Goal: Information Seeking & Learning: Learn about a topic

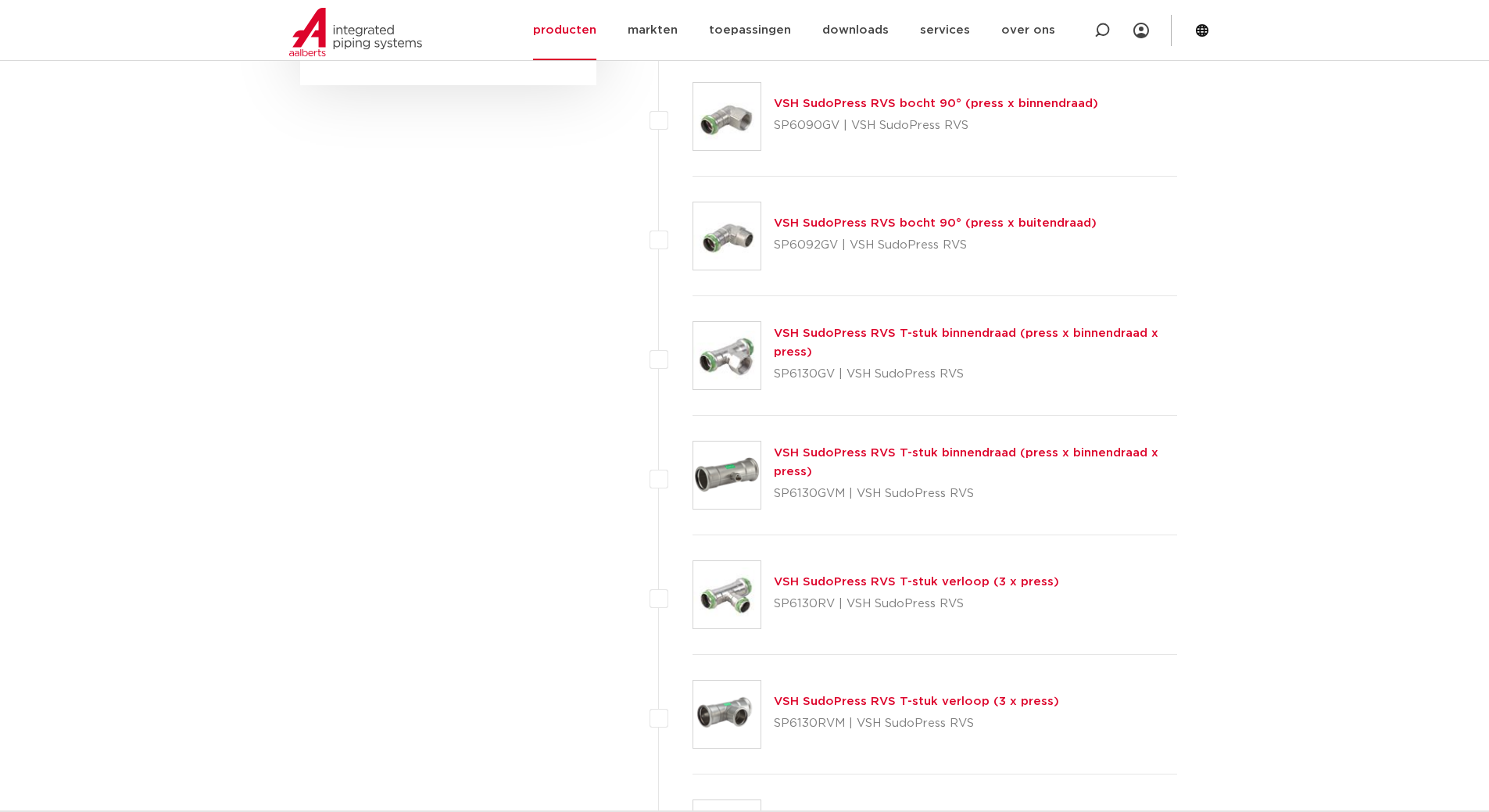
scroll to position [1250, 0]
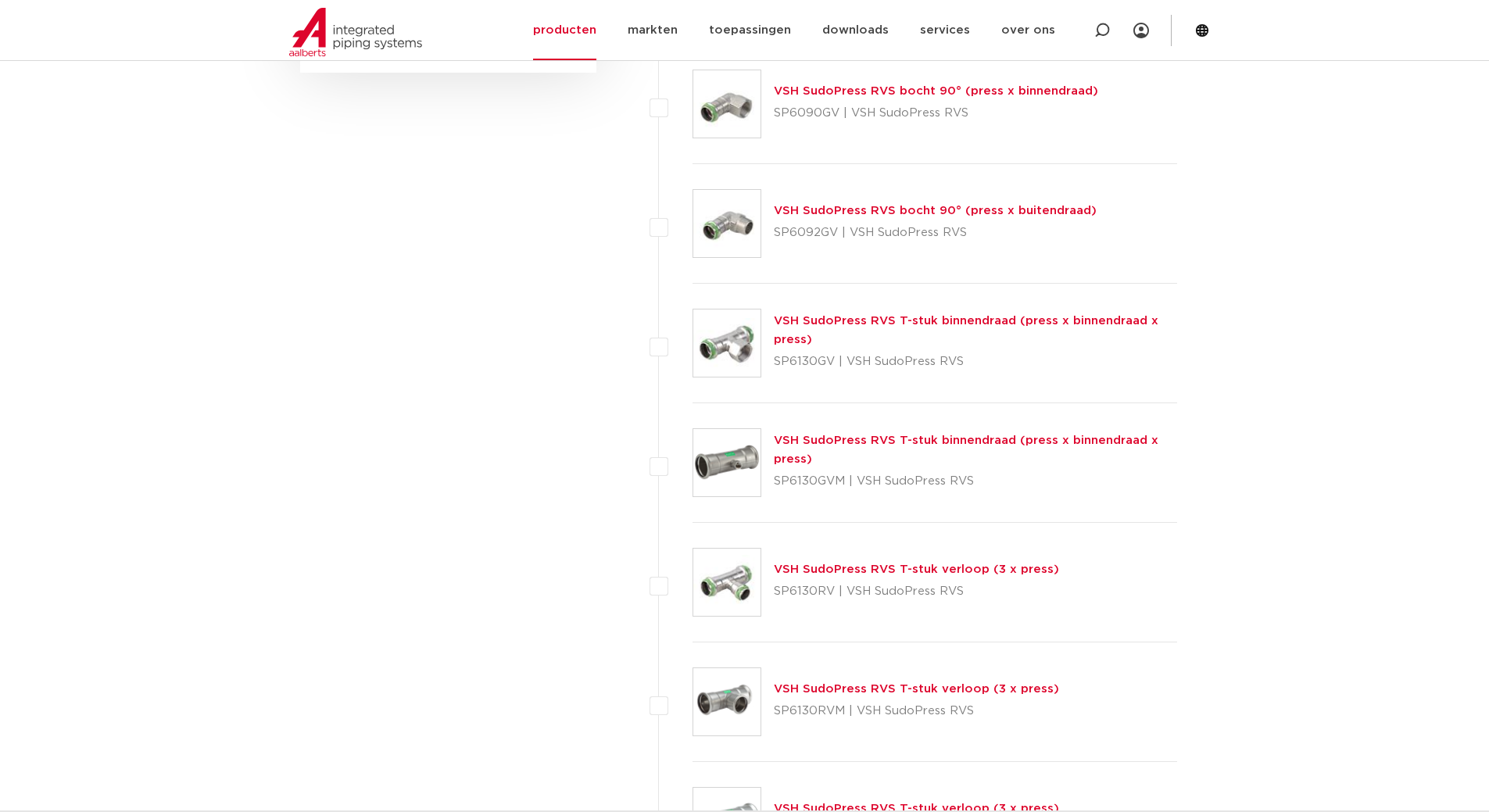
click at [879, 571] on link "VSH SudoPress RVS T-stuk verloop (3 x press)" at bounding box center [916, 568] width 286 height 12
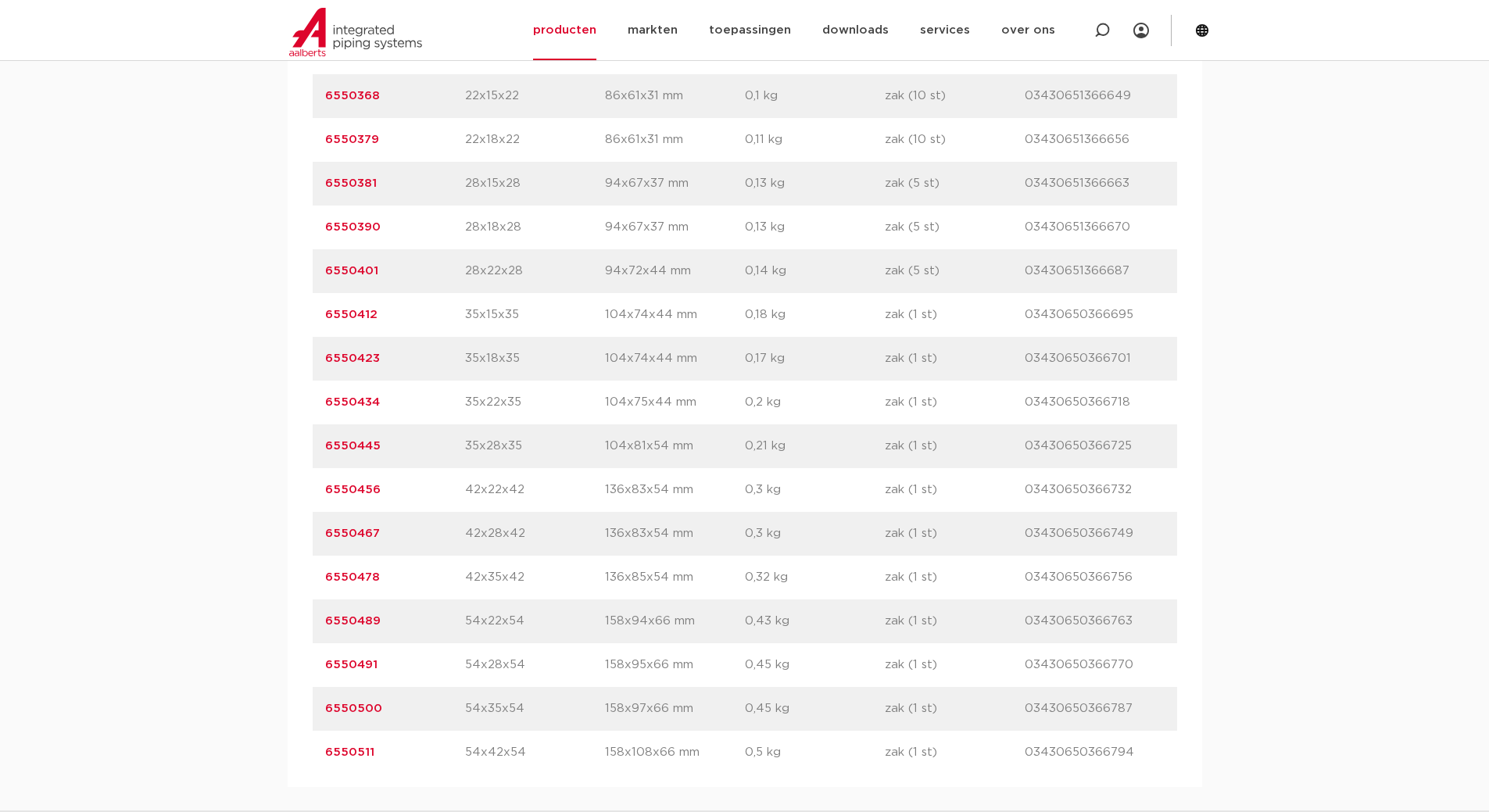
scroll to position [1172, 0]
click at [358, 486] on link "6550456" at bounding box center [352, 488] width 55 height 12
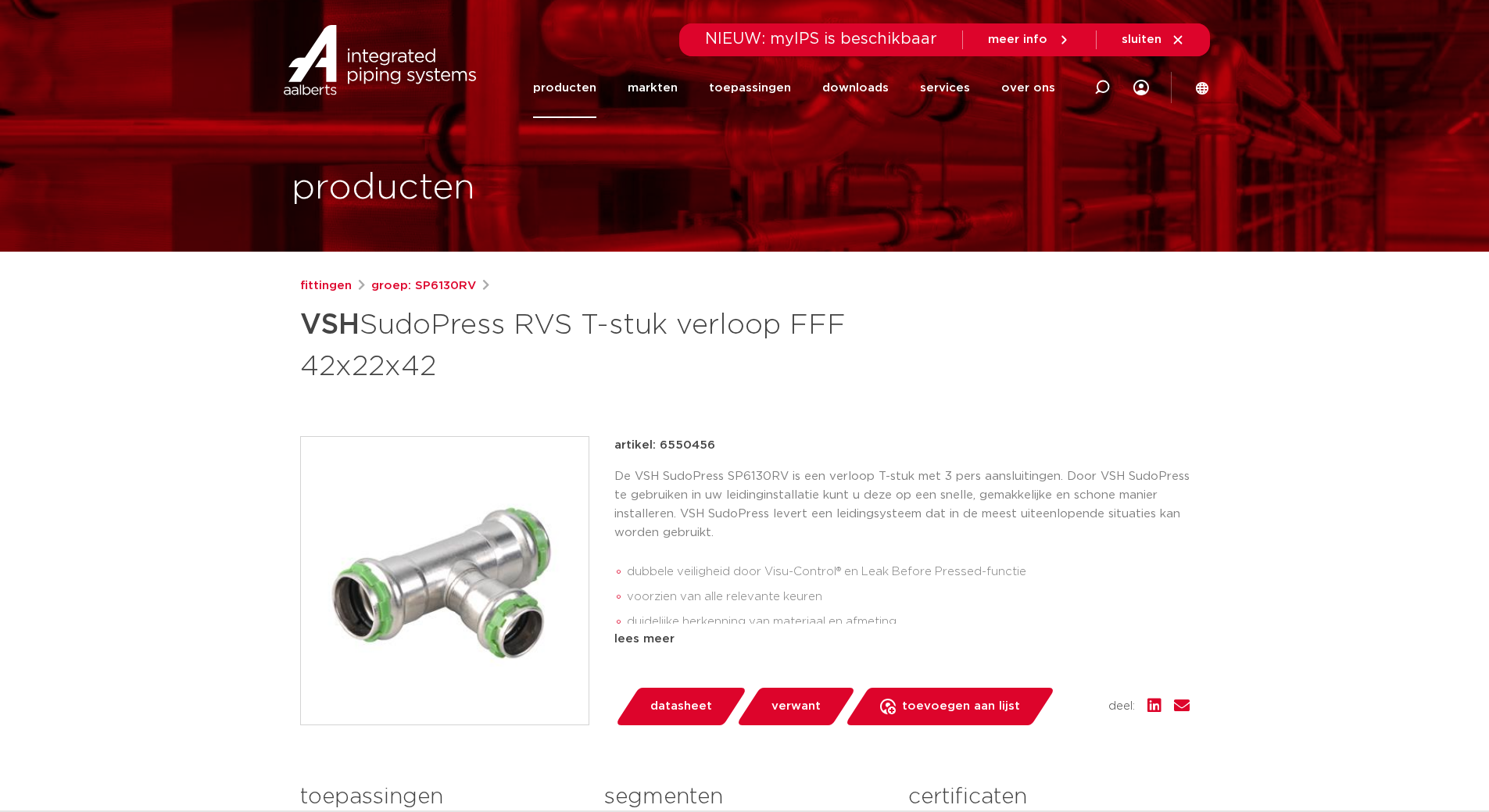
click at [692, 444] on p "artikel: 6550456" at bounding box center [664, 445] width 101 height 19
copy p "6550456"
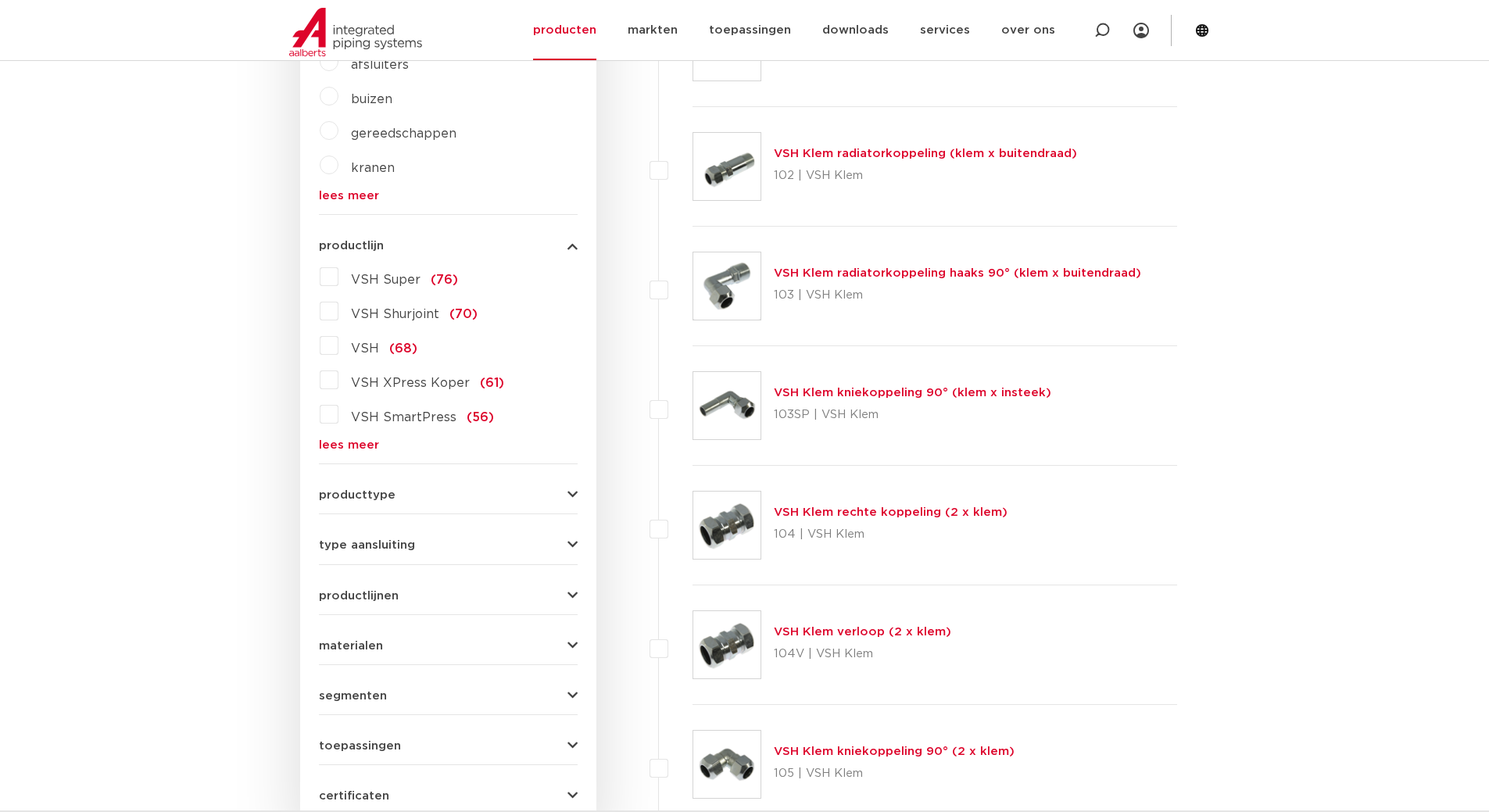
scroll to position [469, 0]
click at [348, 440] on link "lees meer" at bounding box center [447, 446] width 259 height 12
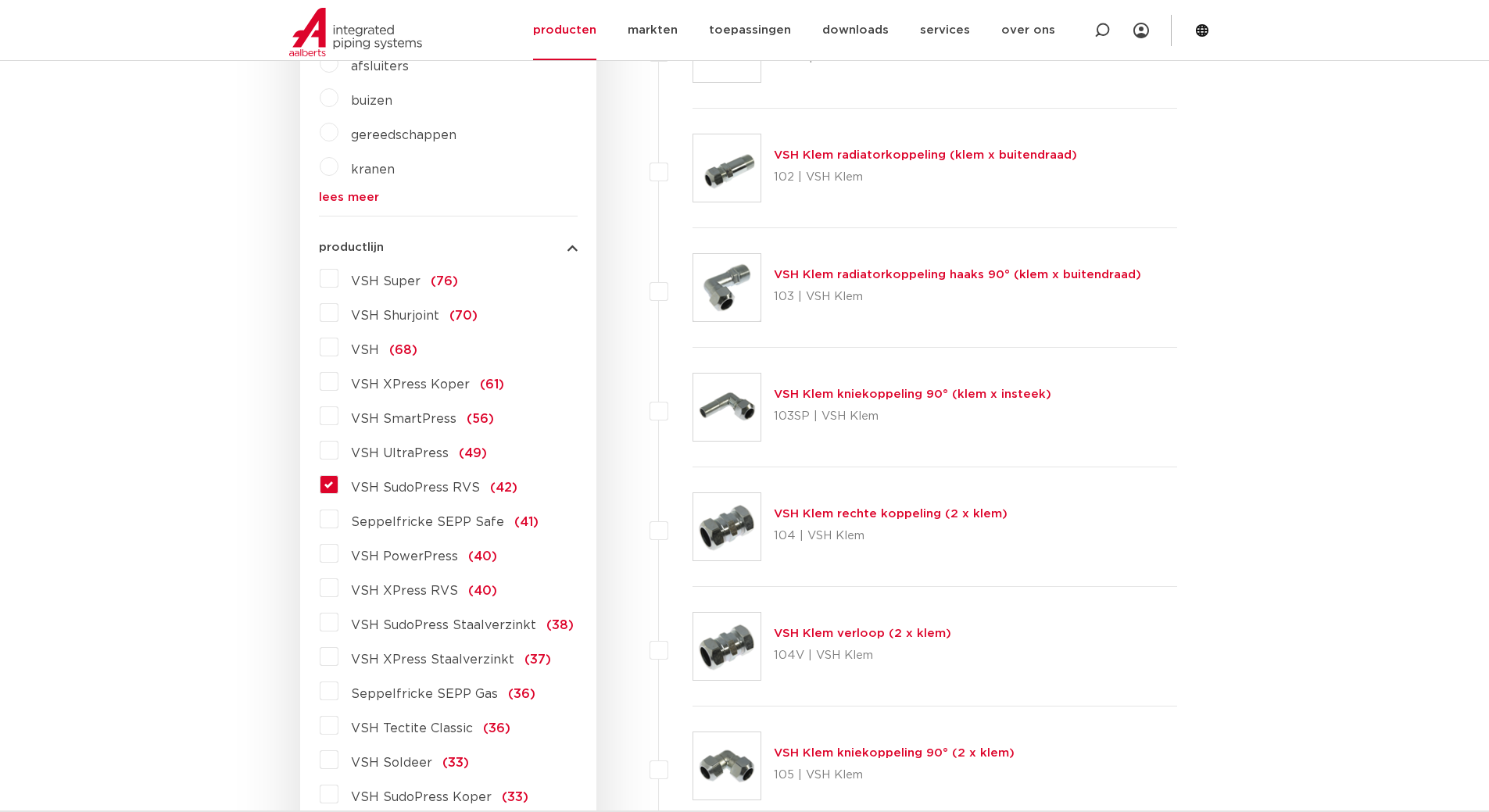
click at [338, 482] on label "VSH SudoPress RVS (42)" at bounding box center [427, 485] width 179 height 25
click at [0, 0] on input "VSH SudoPress RVS (42)" at bounding box center [0, 0] width 0 height 0
click at [338, 482] on label "VSH SudoPress RVS (42)" at bounding box center [427, 485] width 179 height 25
click at [0, 0] on input "VSH SudoPress RVS (42)" at bounding box center [0, 0] width 0 height 0
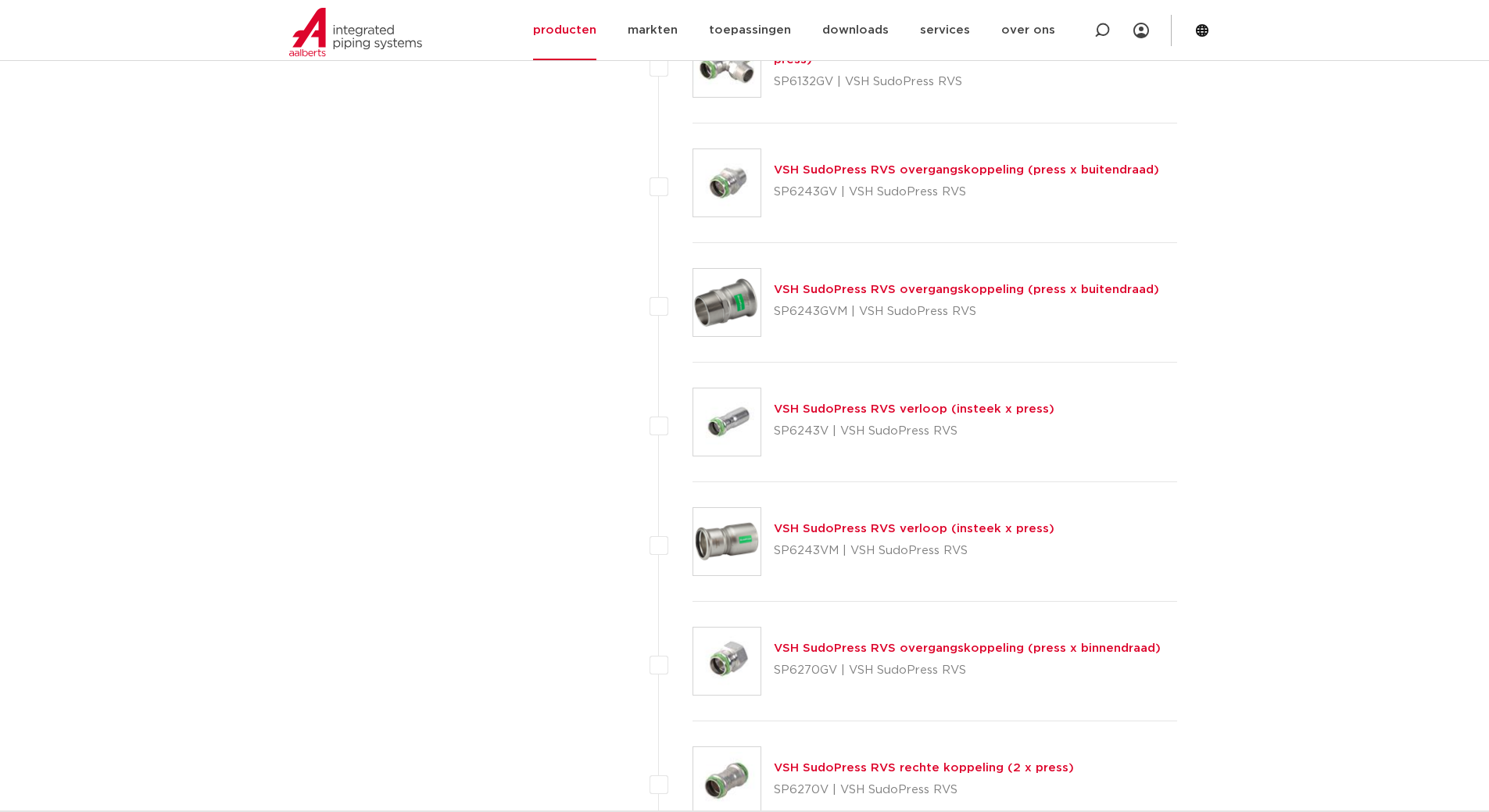
scroll to position [2422, 0]
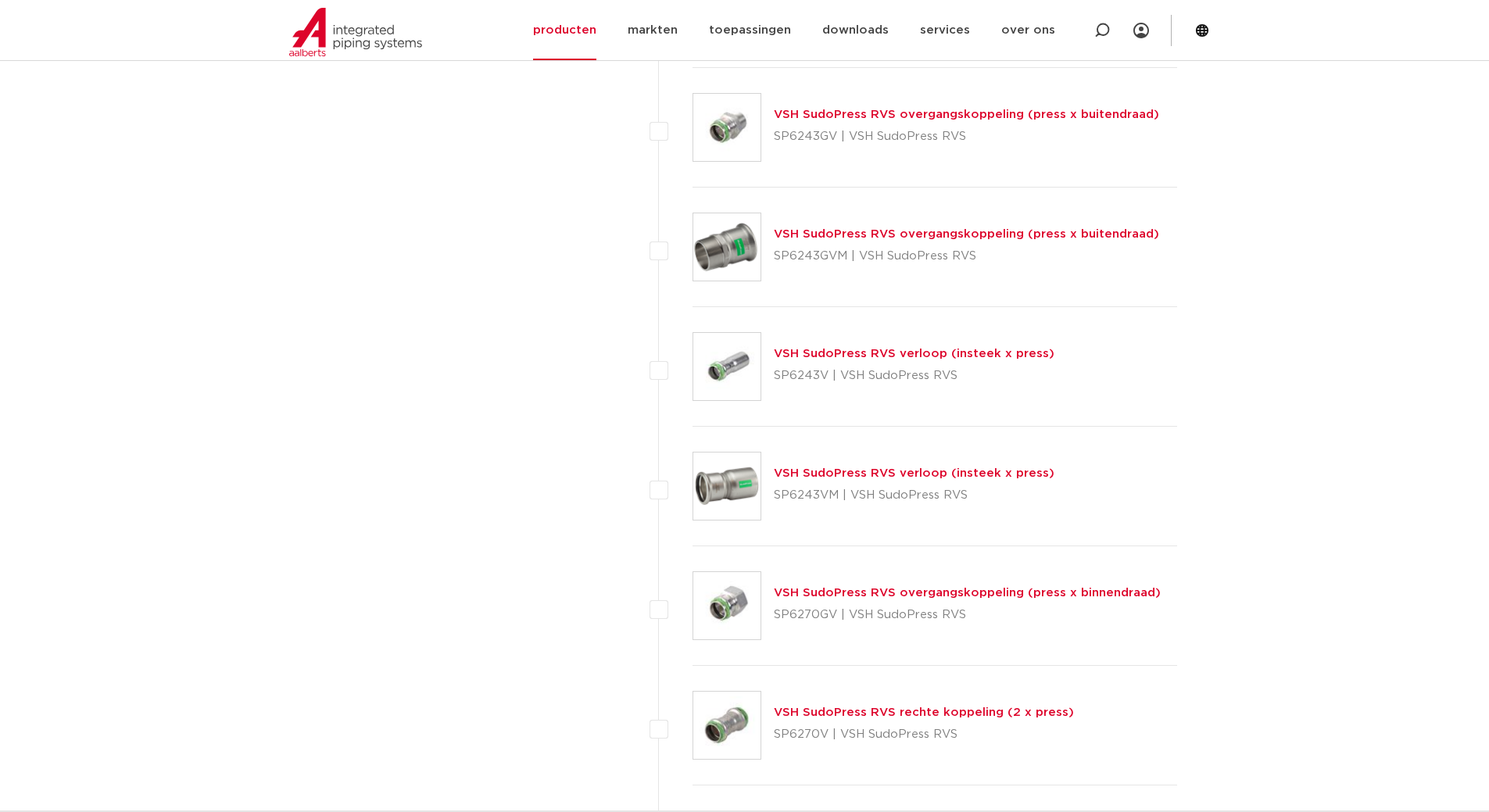
click at [1007, 355] on link "VSH SudoPress RVS verloop (insteek x press)" at bounding box center [914, 353] width 280 height 12
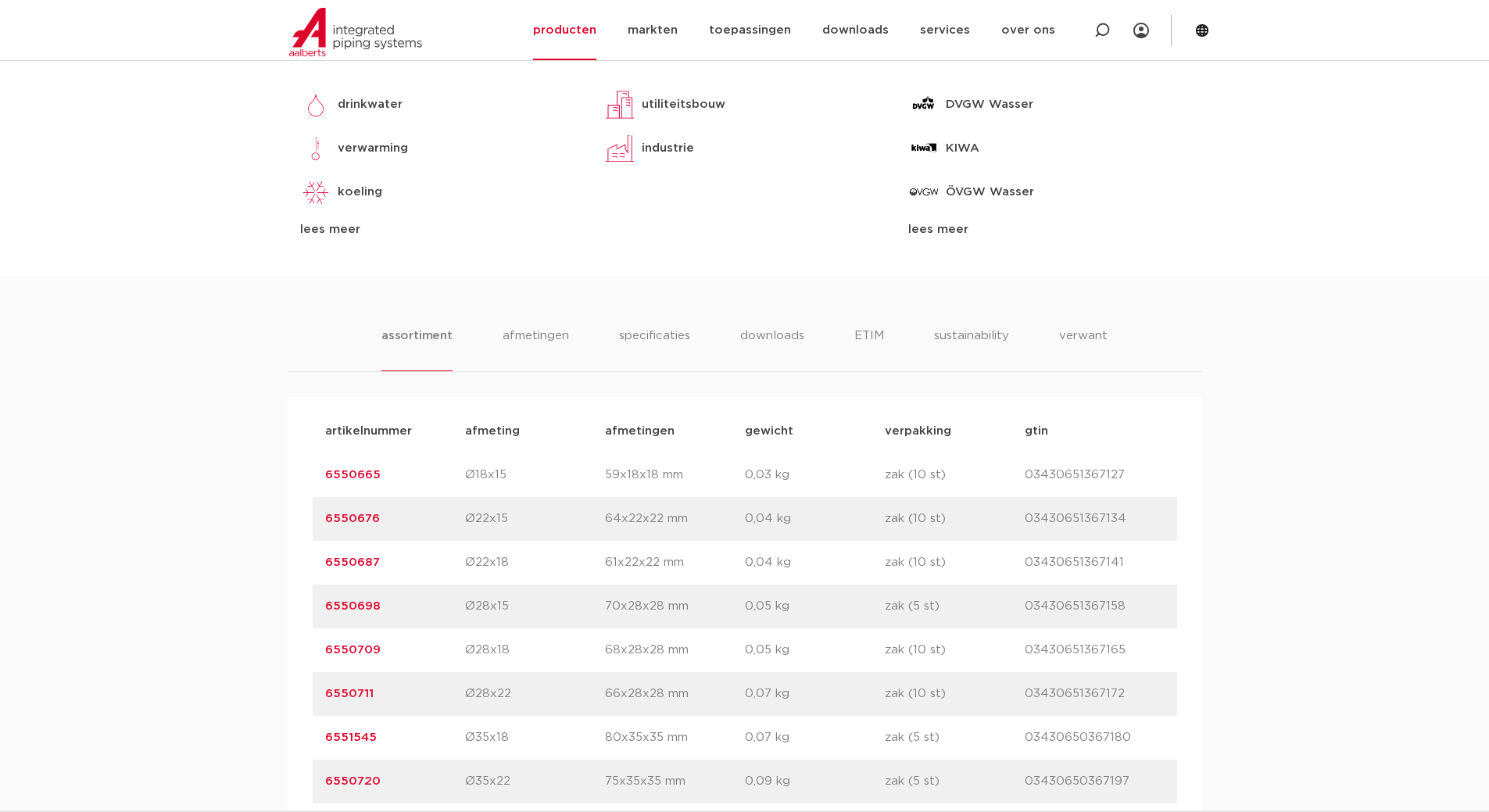
scroll to position [937, 0]
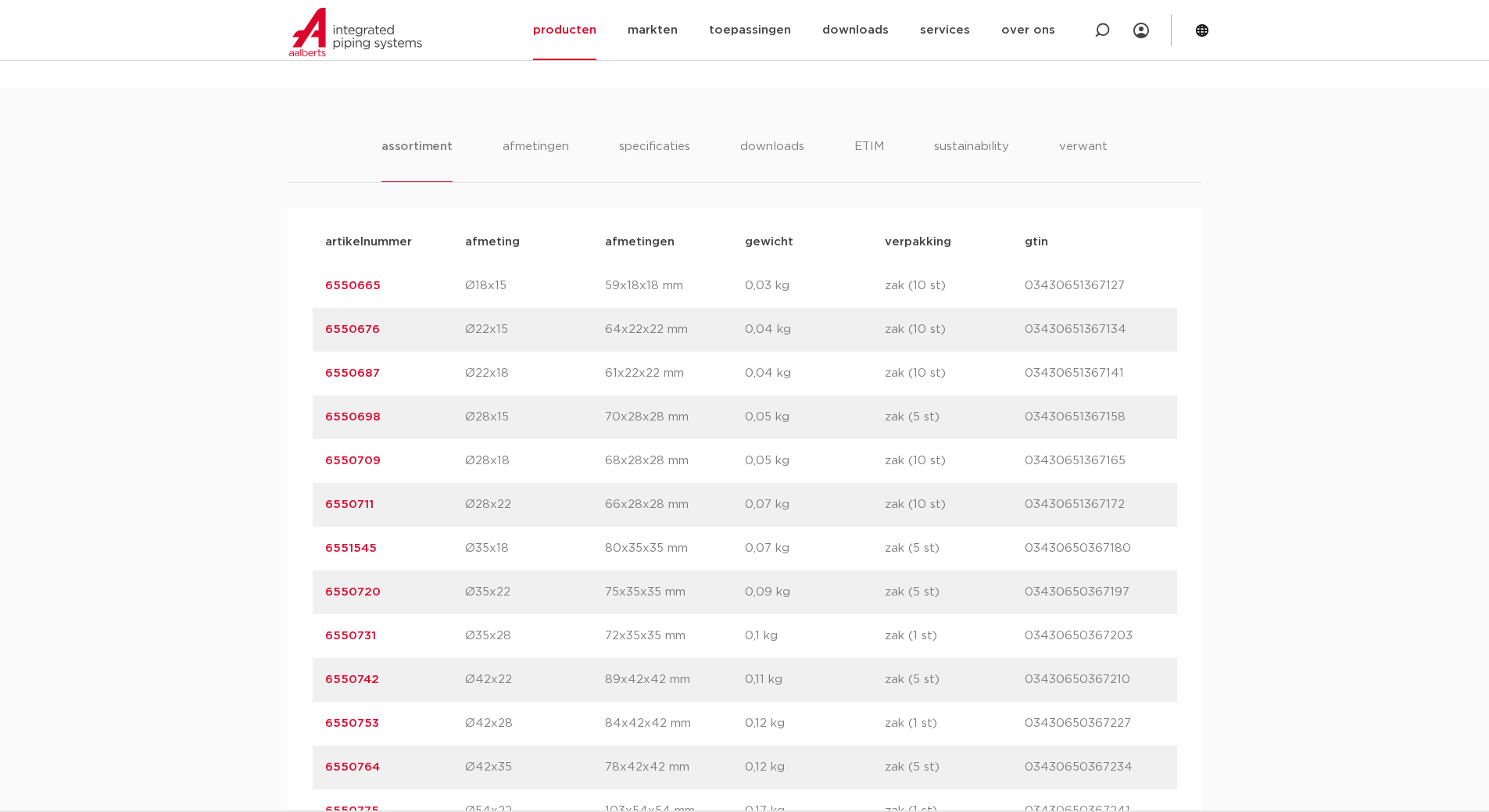
click at [348, 328] on link "6550676" at bounding box center [351, 329] width 54 height 12
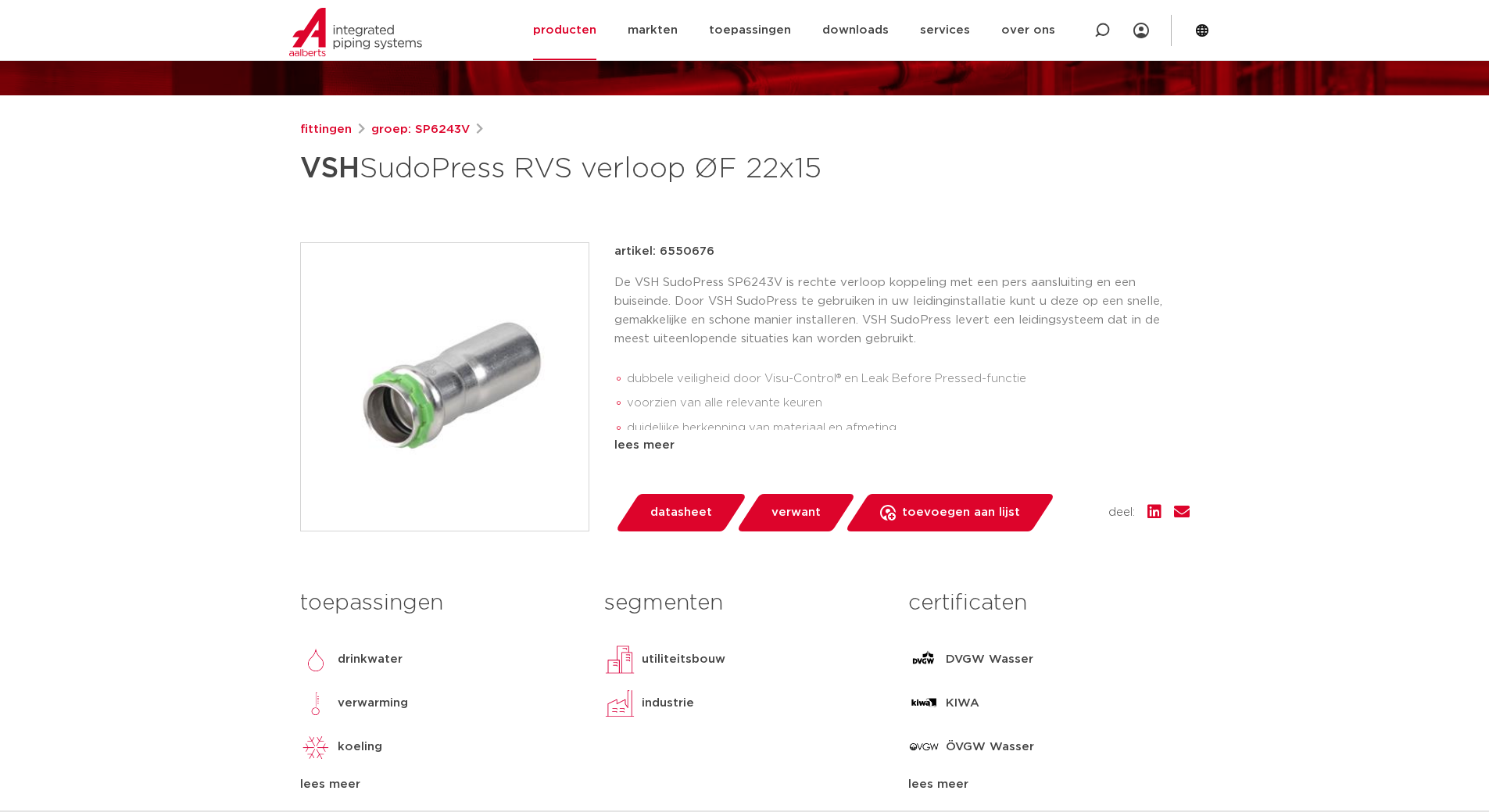
scroll to position [782, 0]
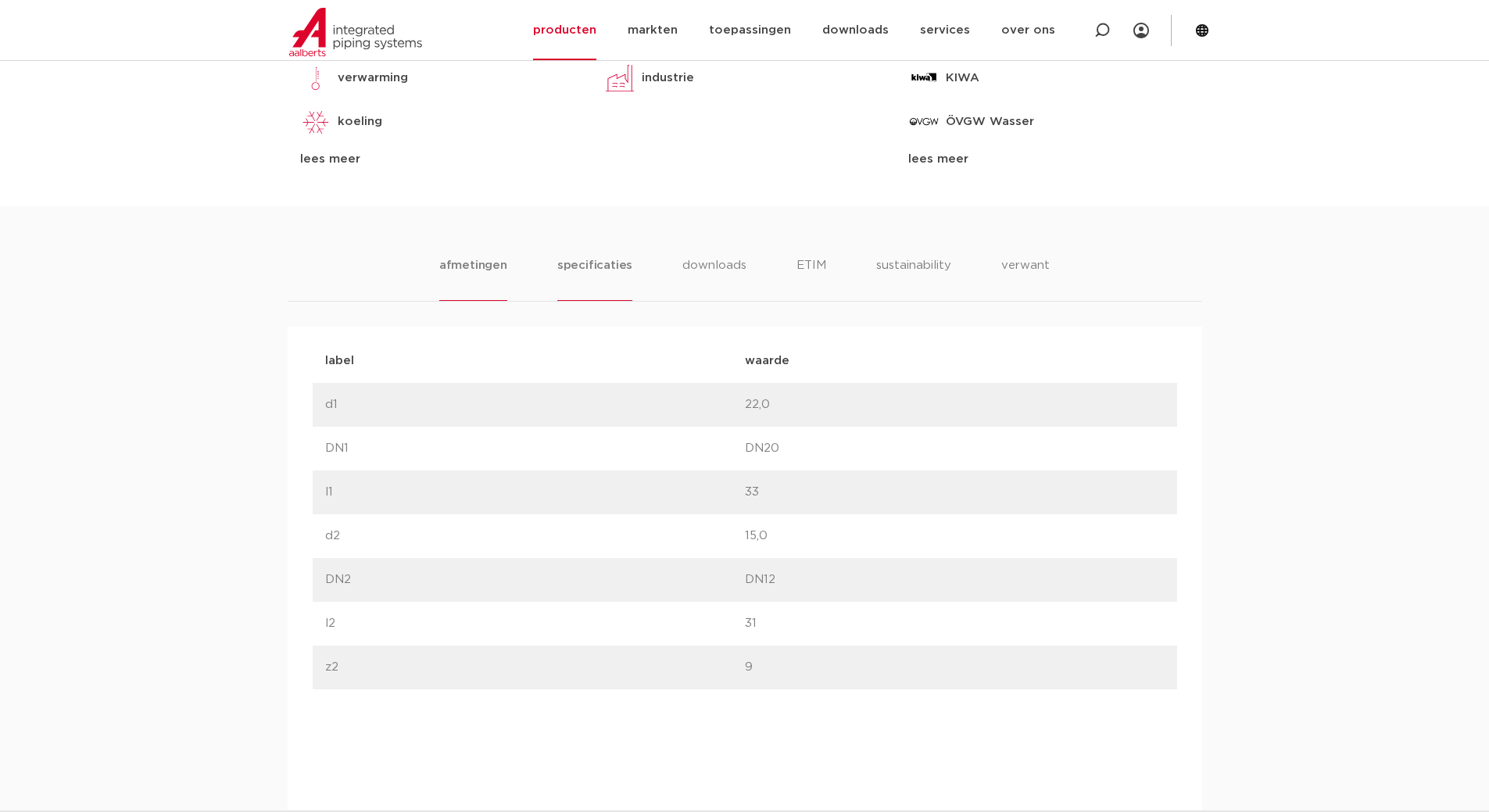
click at [603, 261] on li "specificaties" at bounding box center [594, 278] width 75 height 44
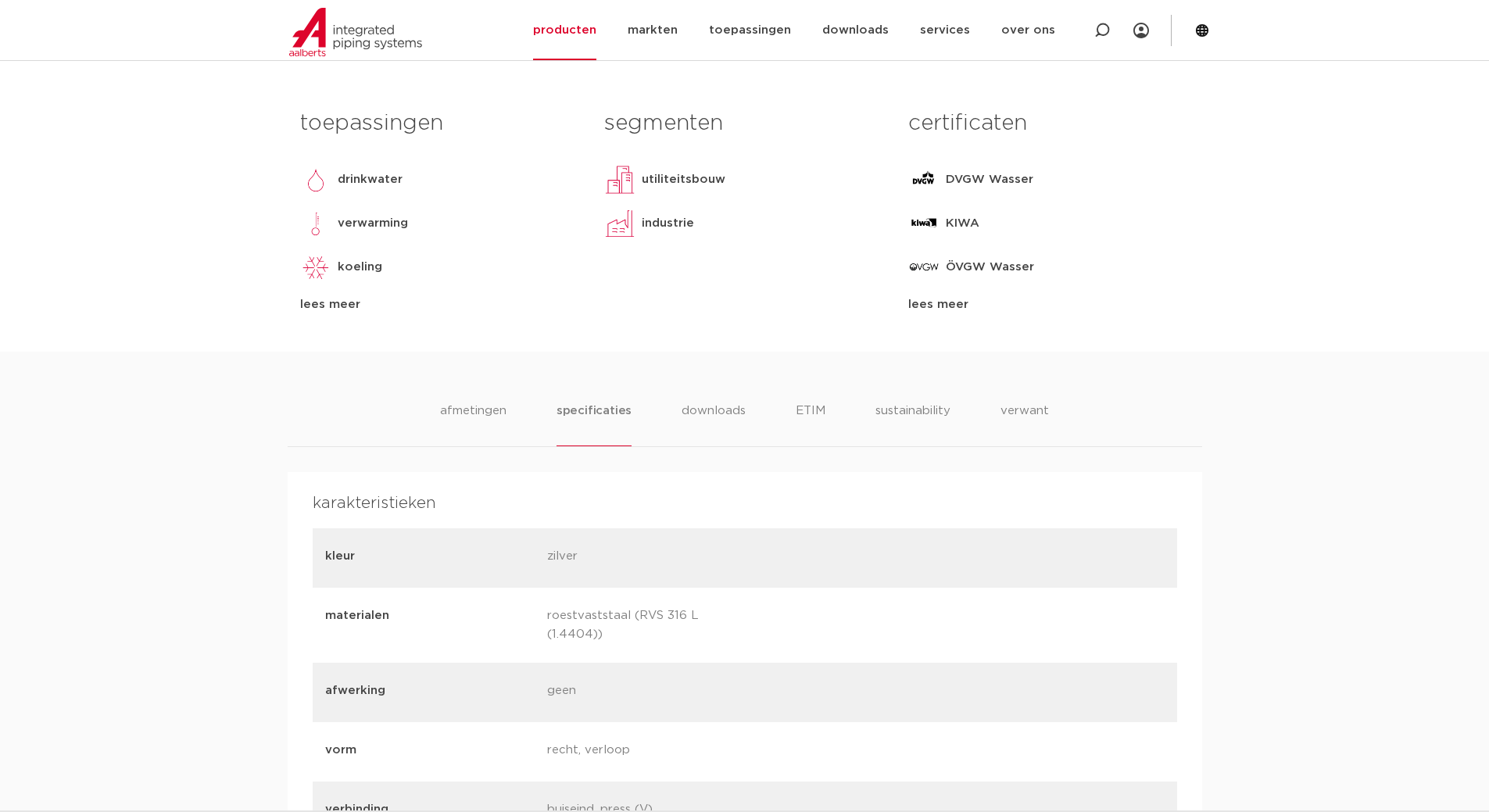
scroll to position [625, 0]
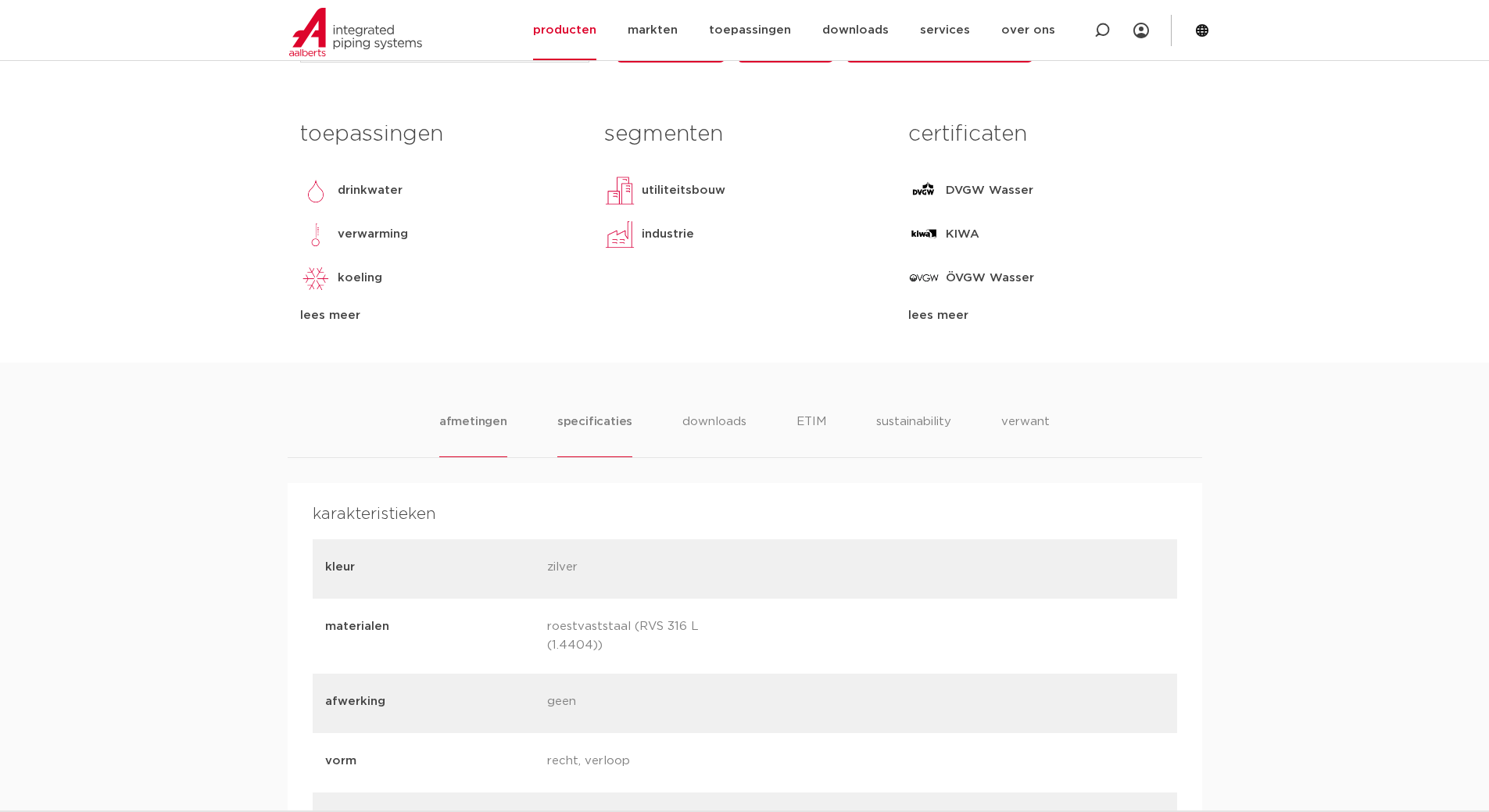
click at [458, 425] on li "afmetingen" at bounding box center [473, 435] width 68 height 44
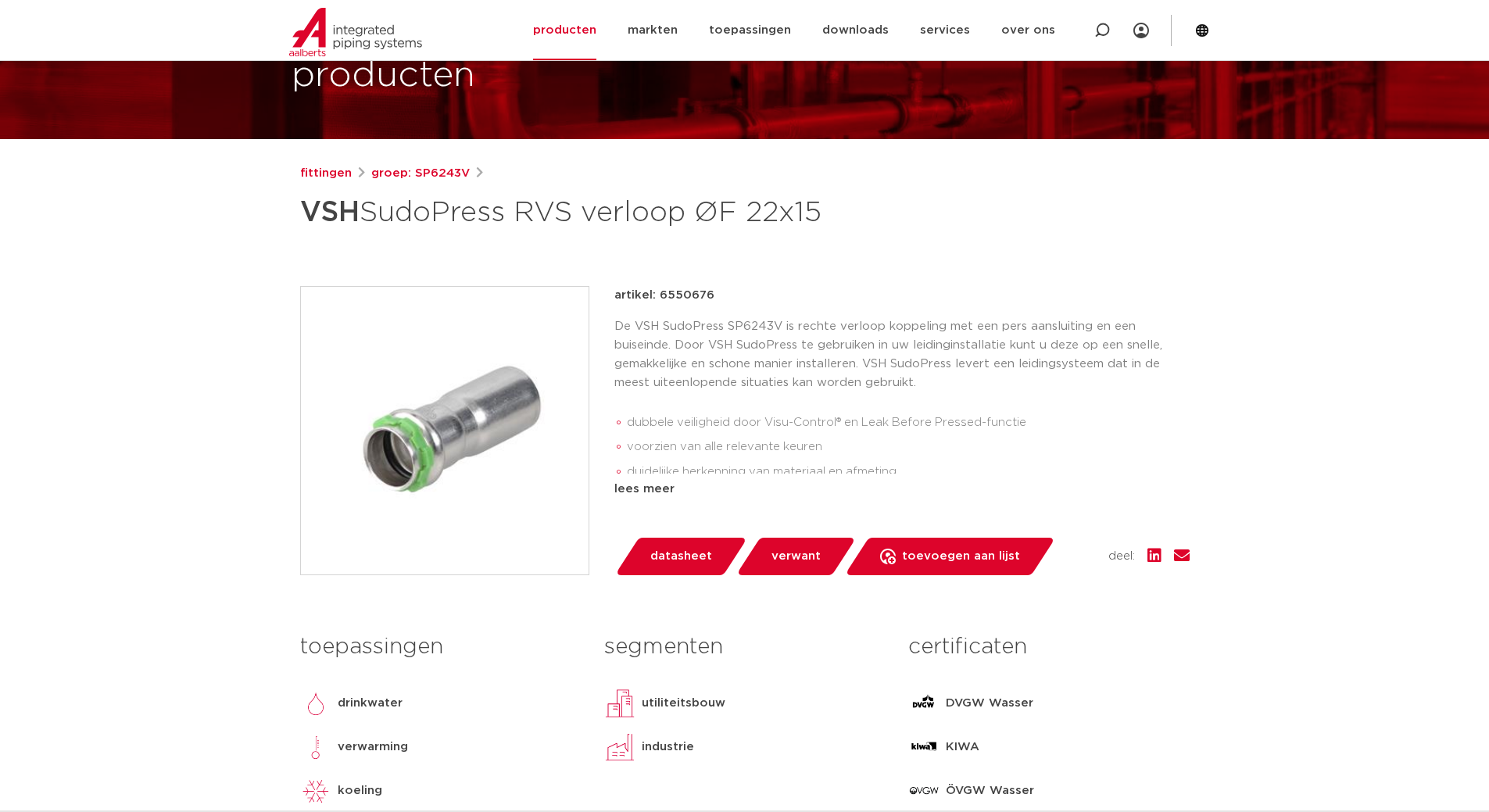
scroll to position [0, 0]
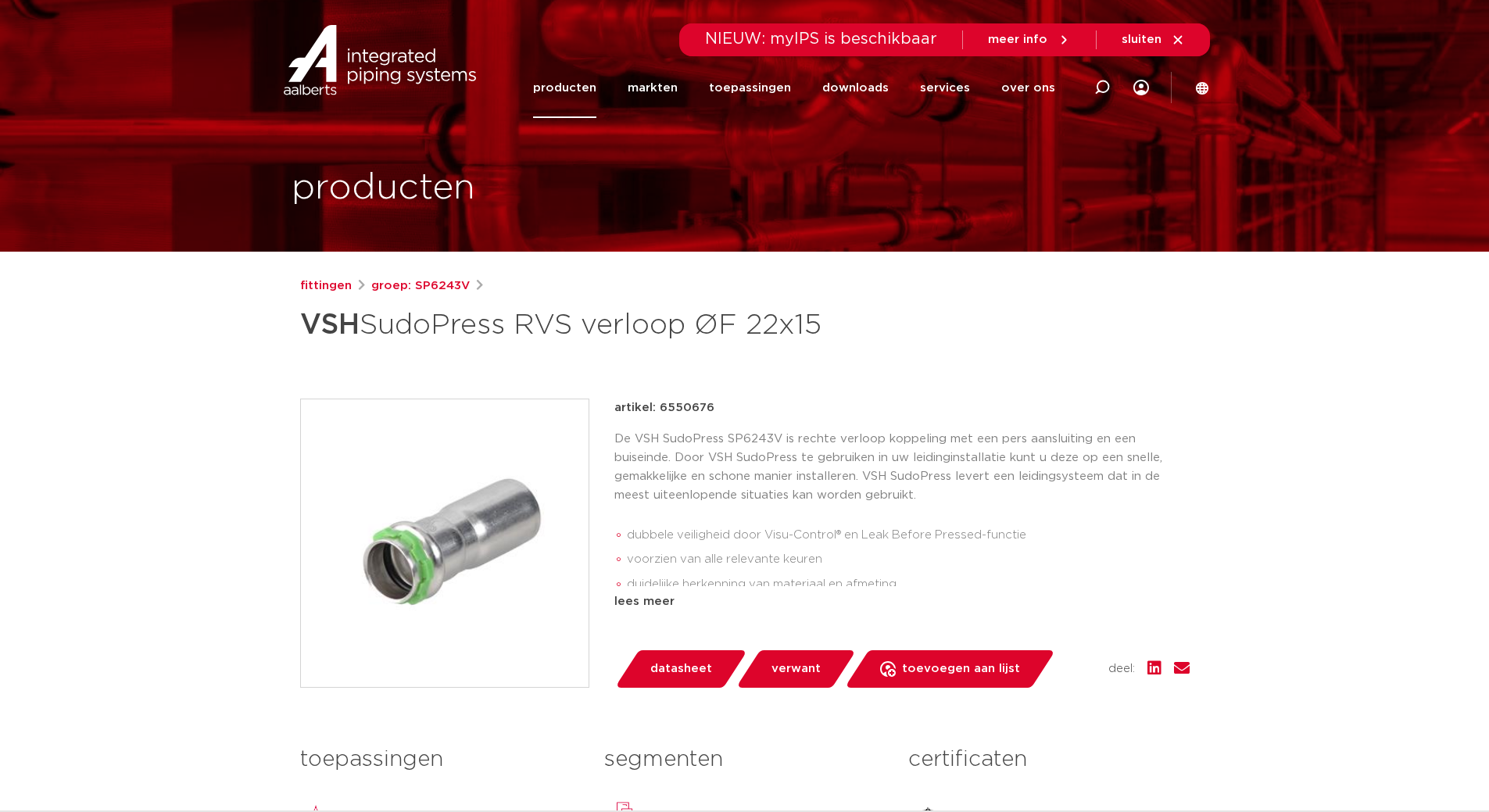
click at [689, 398] on p "artikel: 6550676" at bounding box center [664, 407] width 100 height 19
click at [687, 405] on p "artikel: 6550676" at bounding box center [664, 407] width 100 height 19
copy p "6550676"
click at [342, 282] on link "fittingen" at bounding box center [326, 285] width 52 height 19
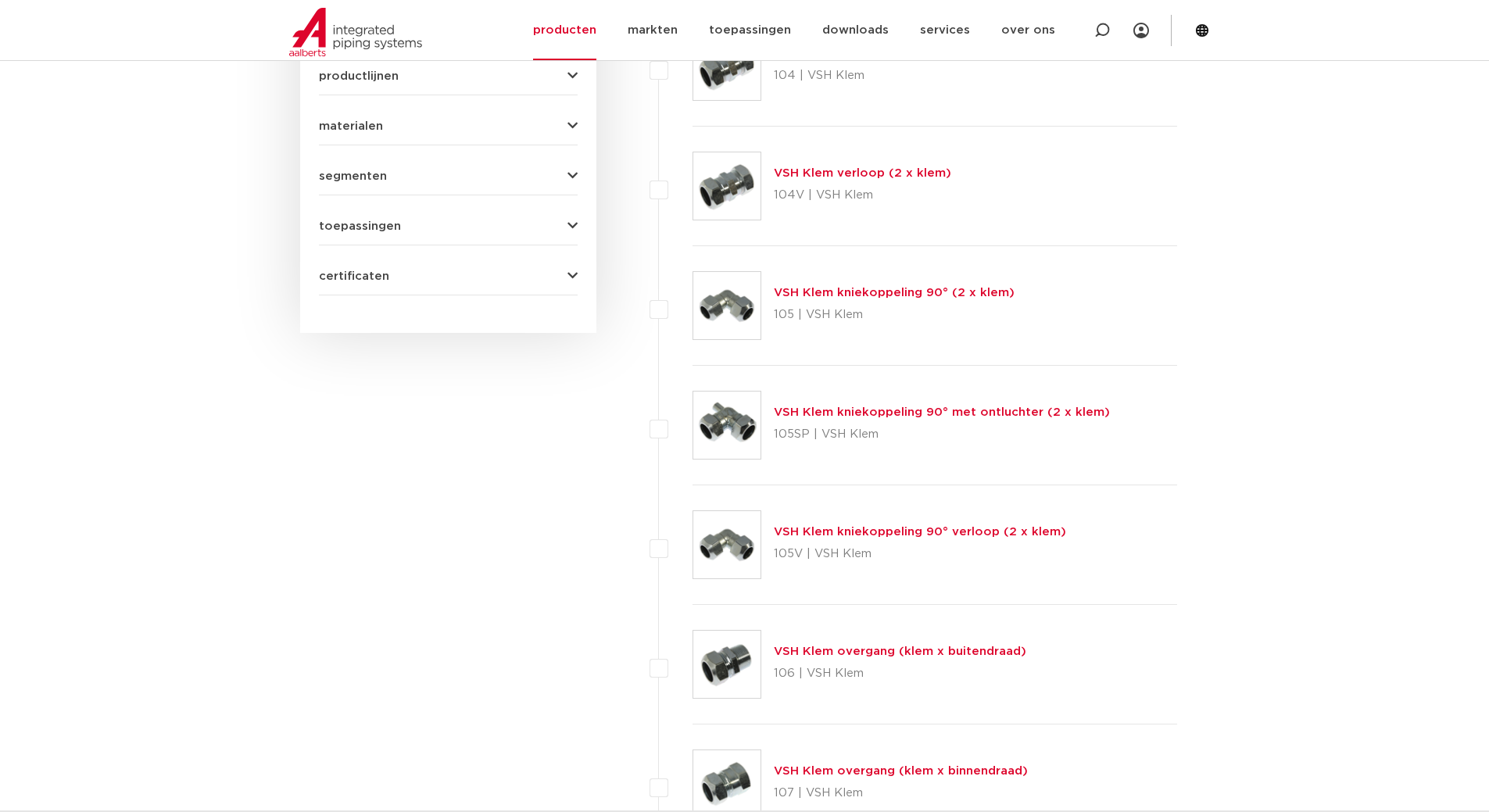
scroll to position [390, 0]
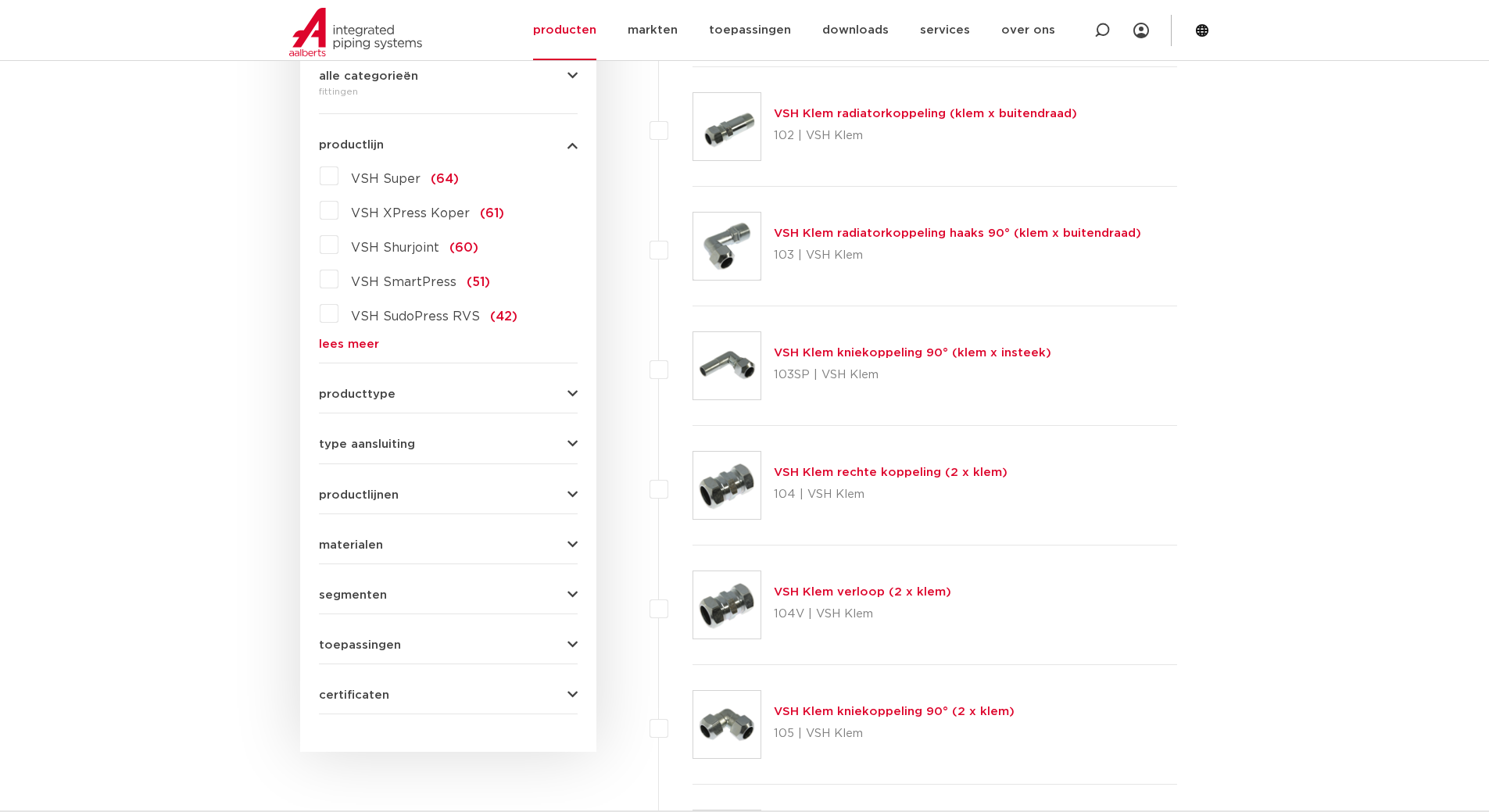
click at [357, 342] on link "lees meer" at bounding box center [447, 343] width 259 height 12
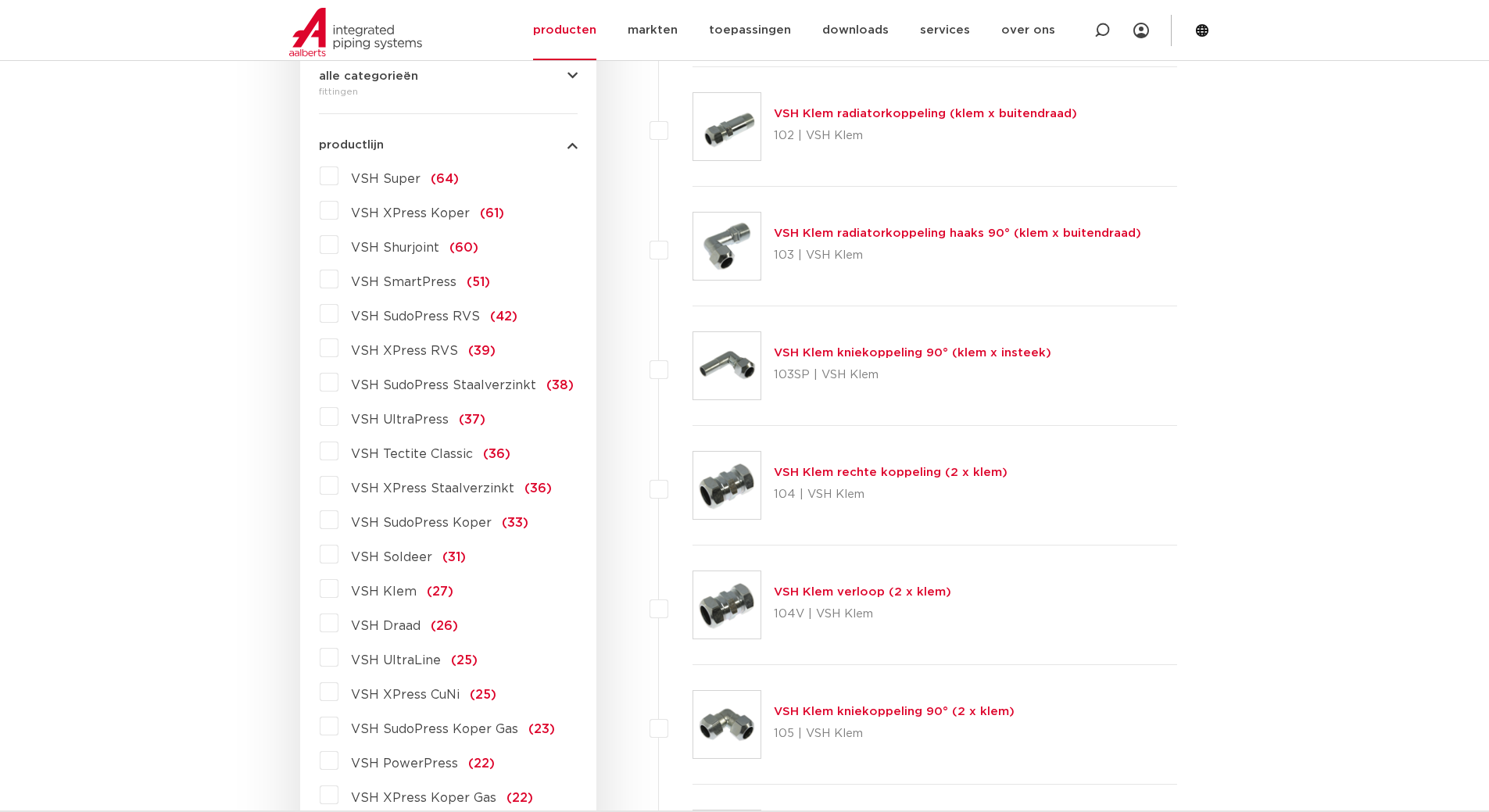
click at [338, 318] on label "VSH SudoPress RVS (42)" at bounding box center [427, 313] width 179 height 25
click at [0, 0] on input "VSH SudoPress RVS (42)" at bounding box center [0, 0] width 0 height 0
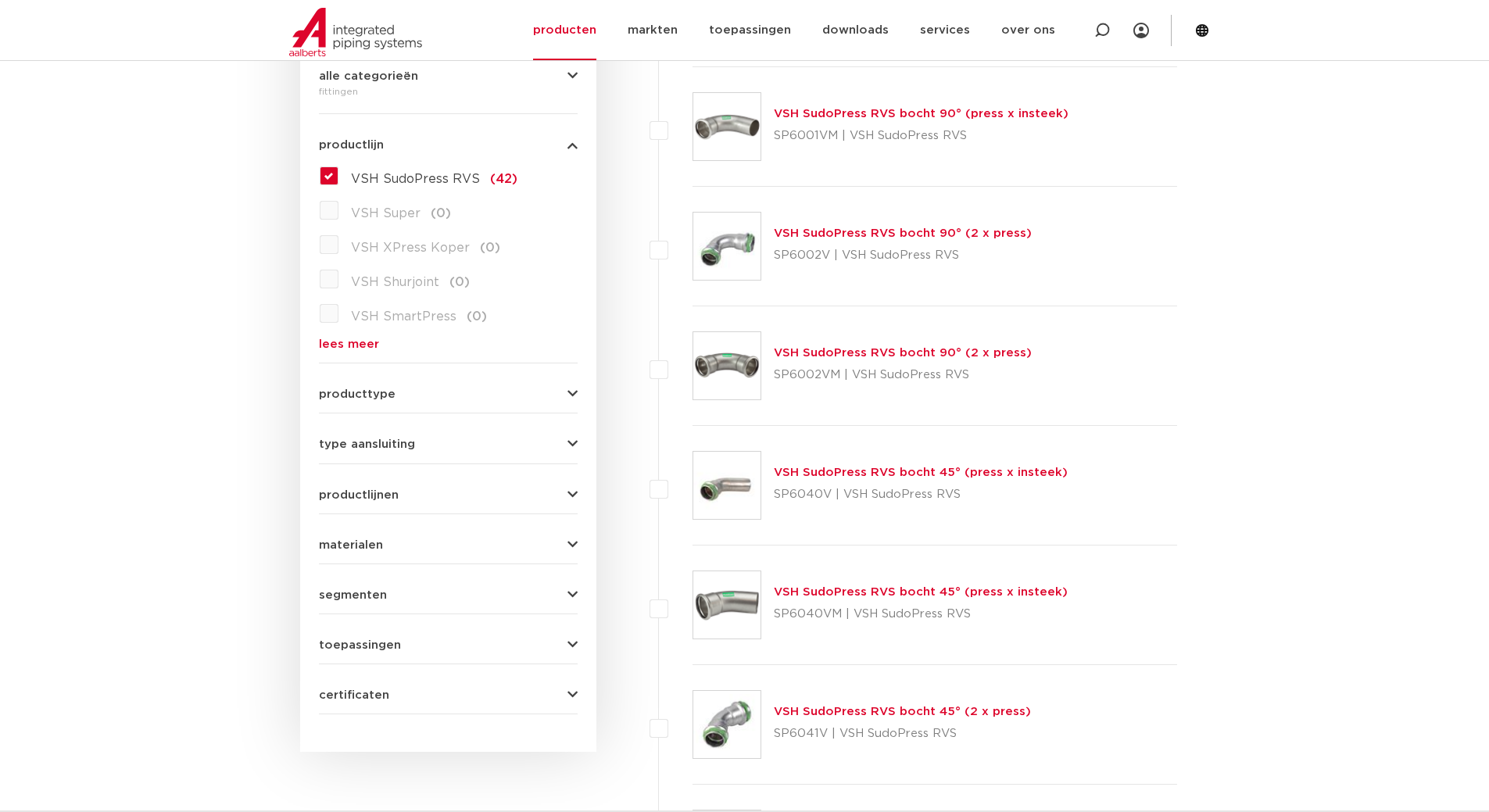
click at [338, 175] on label "VSH SudoPress RVS (42)" at bounding box center [427, 176] width 179 height 25
click at [0, 0] on input "VSH SudoPress RVS (42)" at bounding box center [0, 0] width 0 height 0
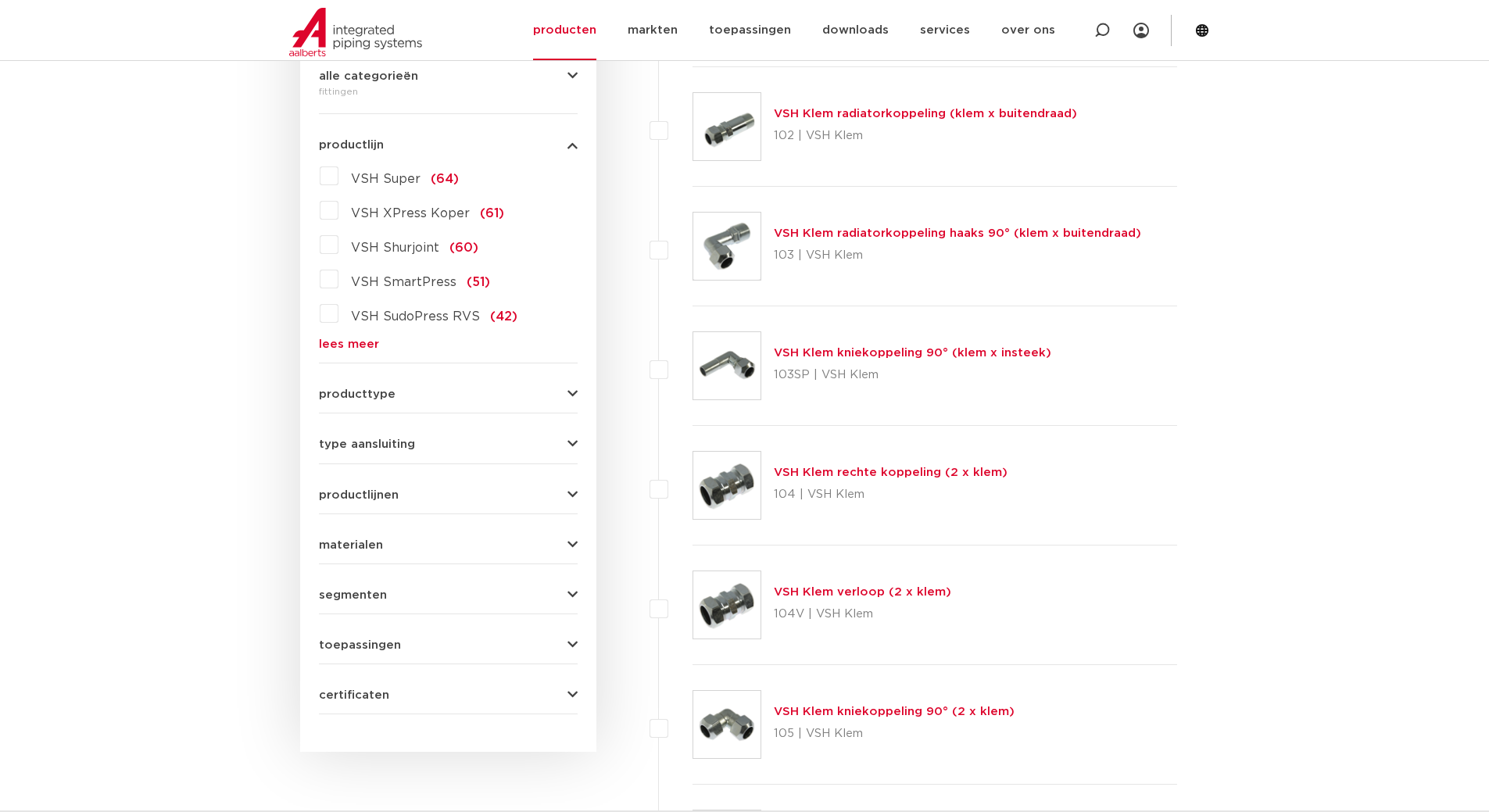
click at [350, 336] on div "VSH Super (64) VSH XPress Koper (61) VSH Shurjoint (60) VSH SmartPress (51) VSH…" at bounding box center [447, 257] width 259 height 187
click at [348, 340] on link "lees meer" at bounding box center [447, 343] width 259 height 12
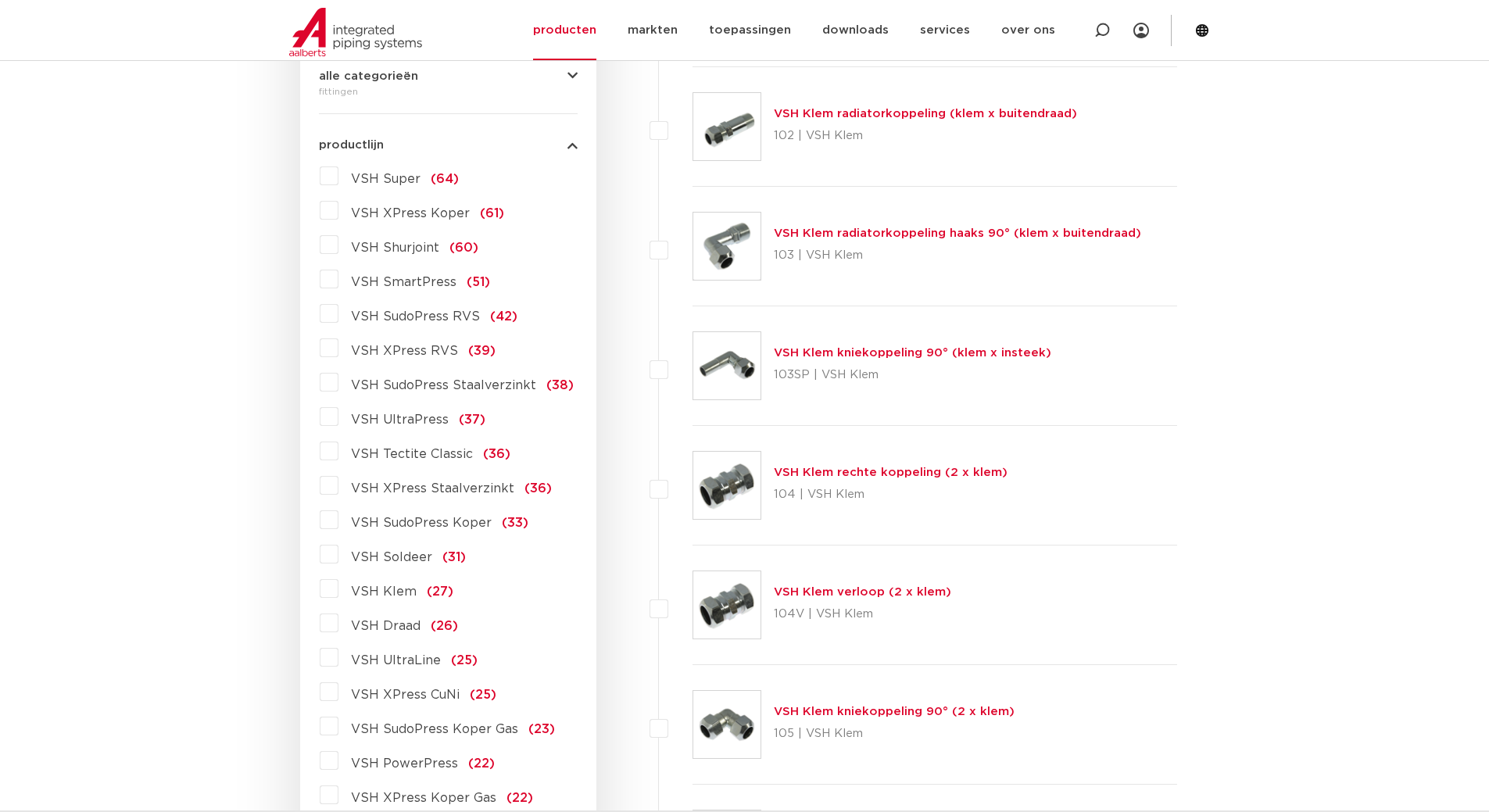
click at [338, 350] on label "VSH XPress RVS (39)" at bounding box center [416, 348] width 157 height 25
click at [0, 0] on input "VSH XPress RVS (39)" at bounding box center [0, 0] width 0 height 0
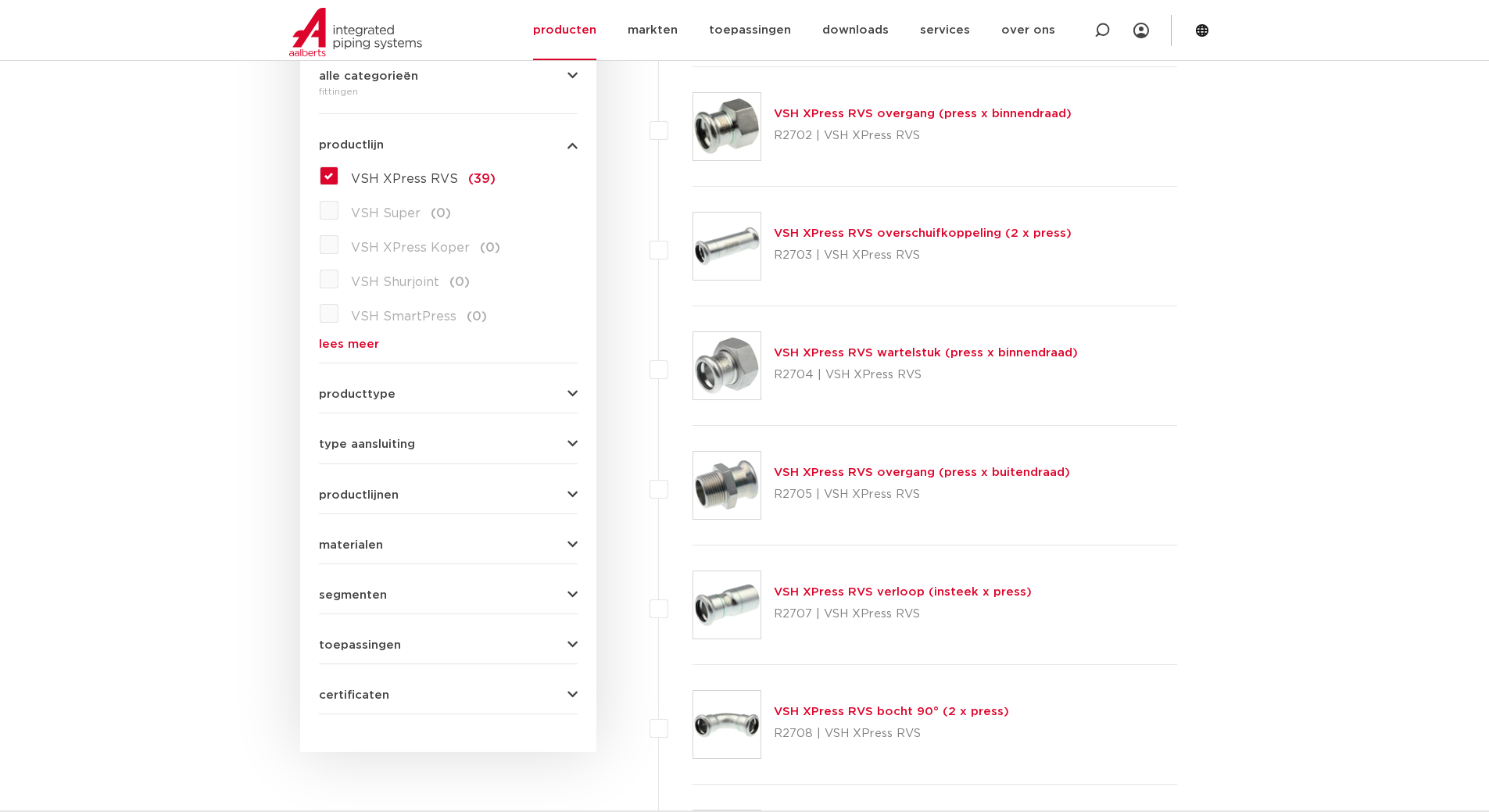
click at [338, 179] on label "VSH XPress RVS (39)" at bounding box center [416, 176] width 157 height 25
click at [0, 0] on input "VSH XPress RVS (39)" at bounding box center [0, 0] width 0 height 0
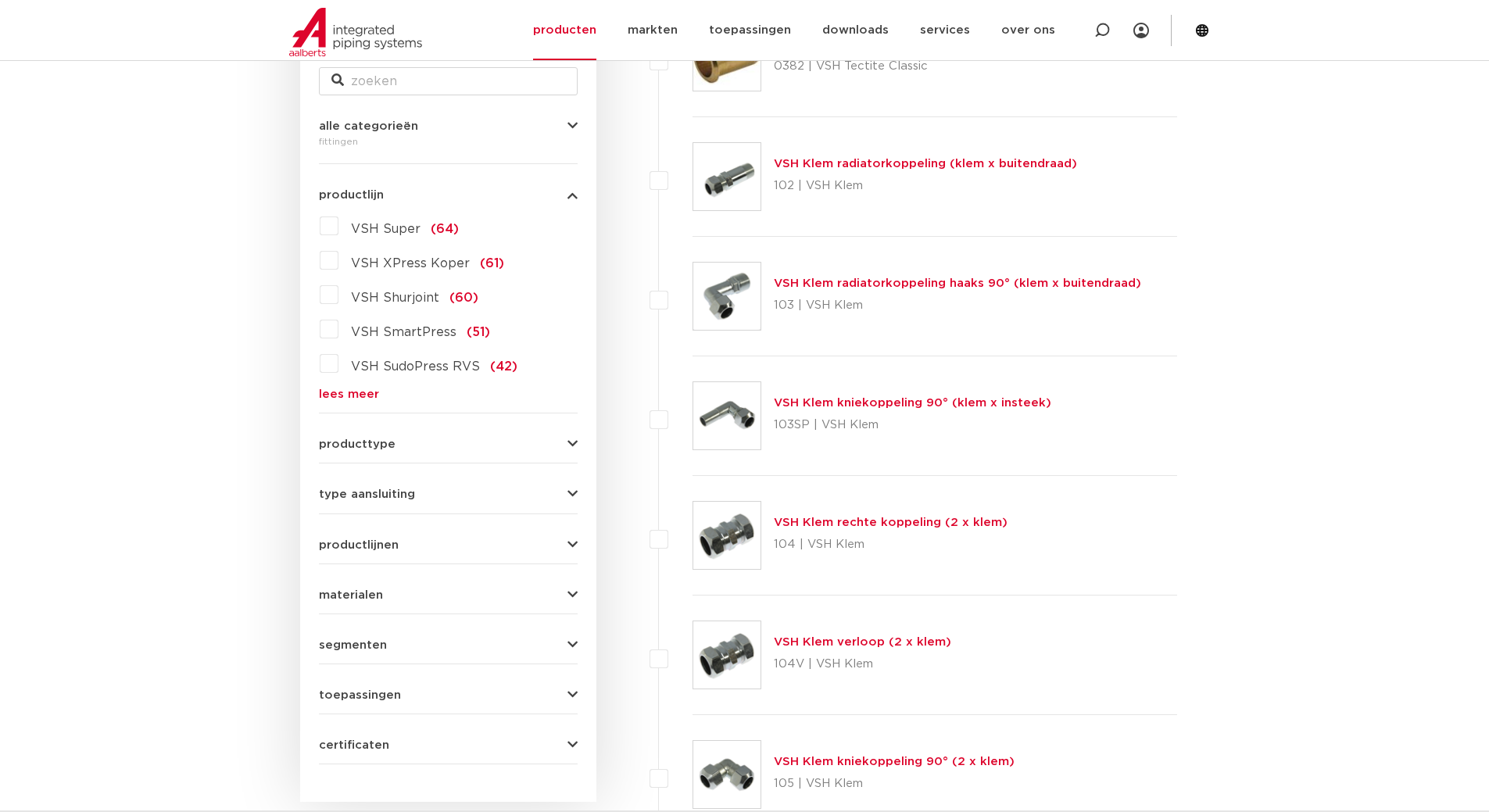
scroll to position [312, 0]
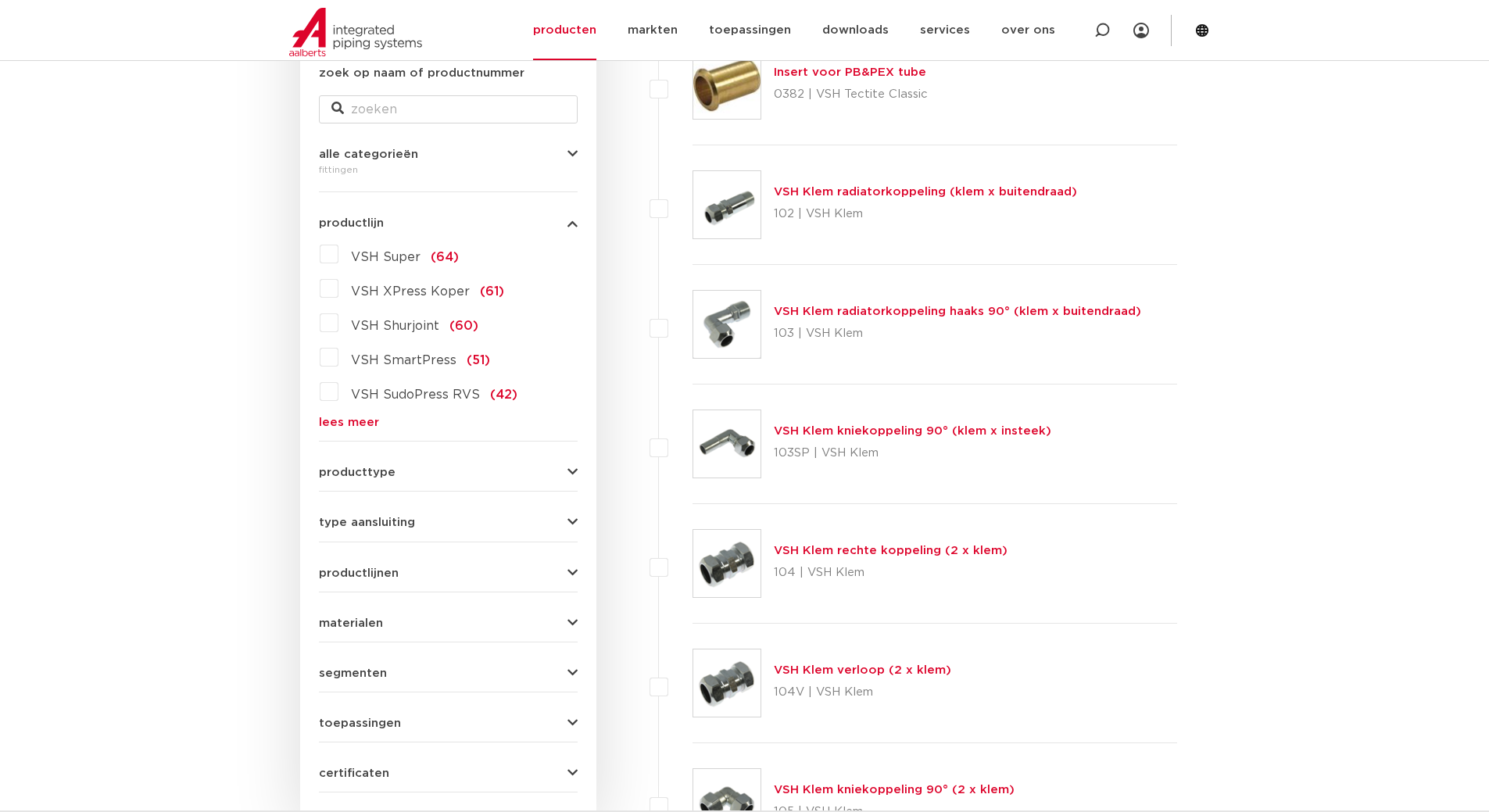
click at [346, 421] on link "lees meer" at bounding box center [447, 422] width 259 height 12
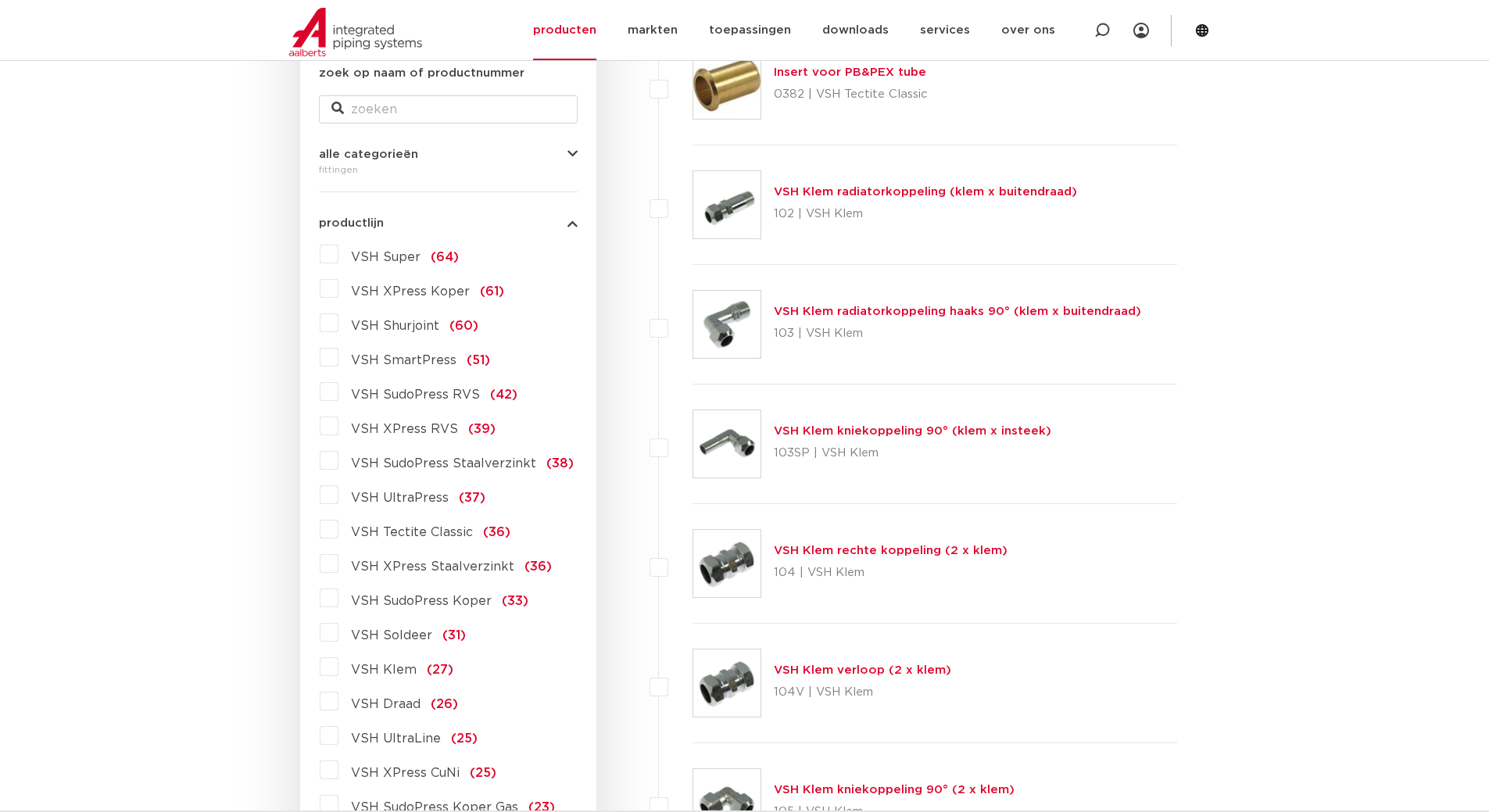
scroll to position [390, 0]
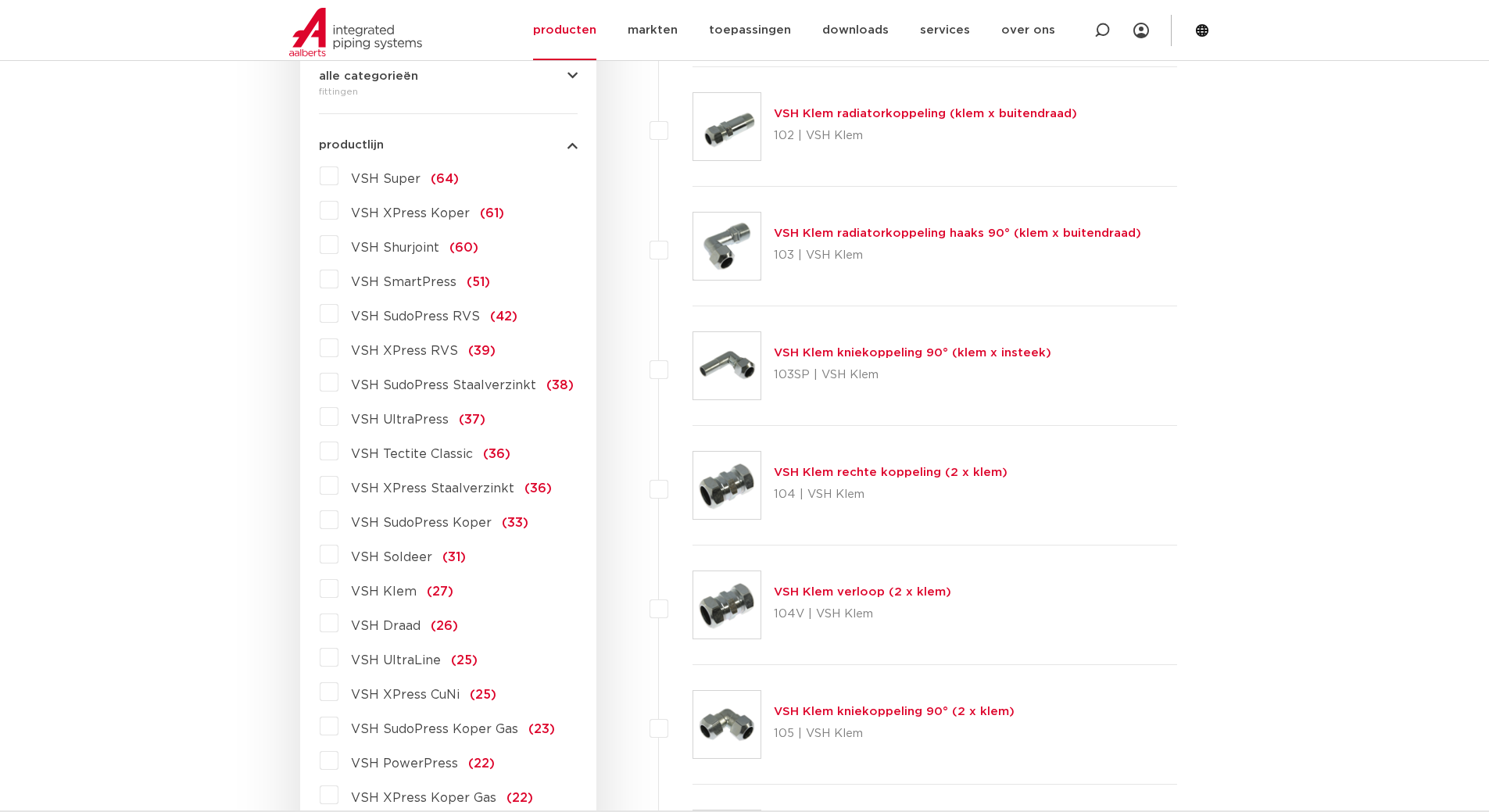
click at [338, 357] on label "VSH XPress RVS (39)" at bounding box center [416, 348] width 157 height 25
click at [0, 0] on input "VSH XPress RVS (39)" at bounding box center [0, 0] width 0 height 0
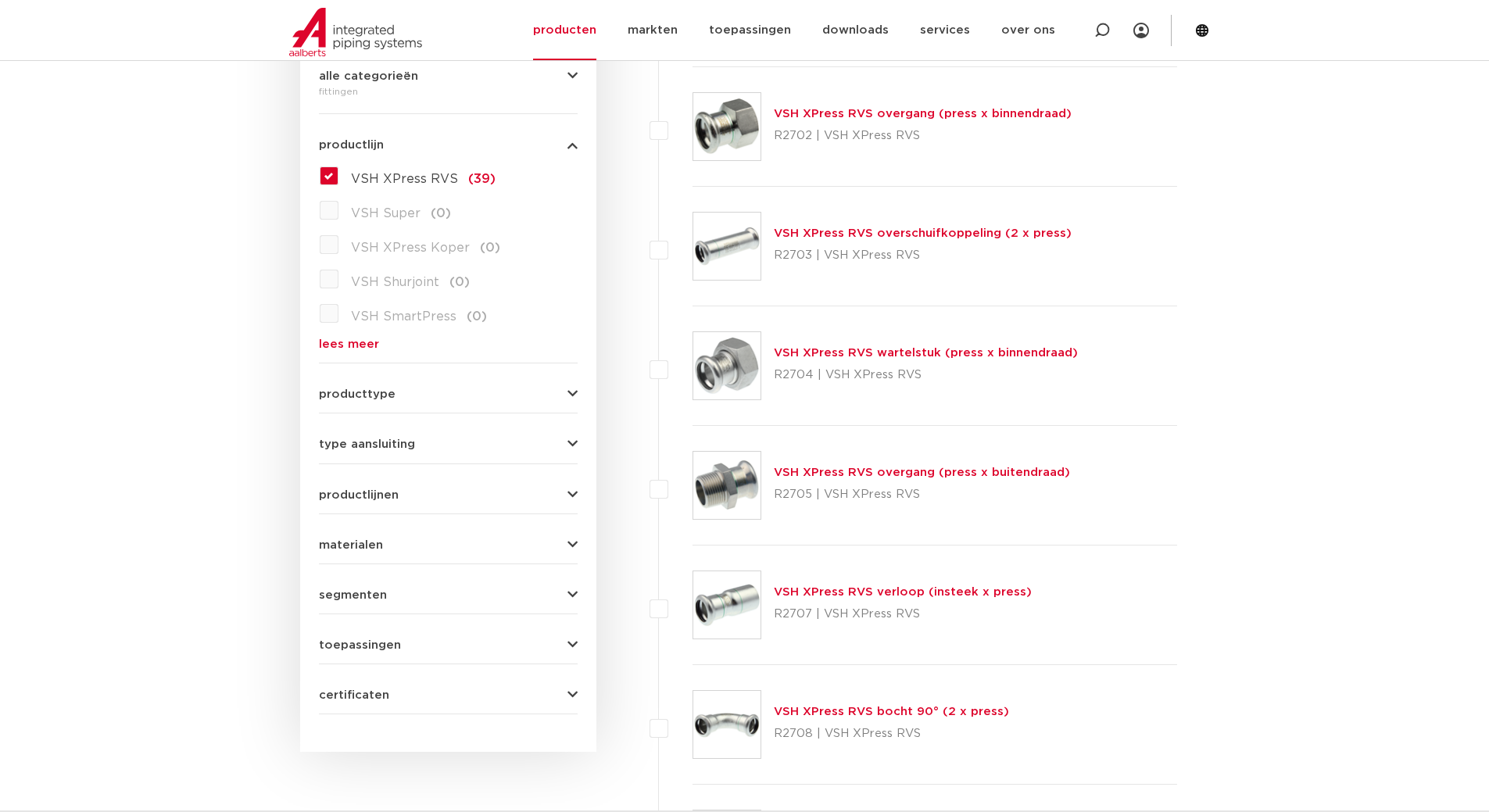
click at [353, 342] on link "lees meer" at bounding box center [447, 343] width 259 height 12
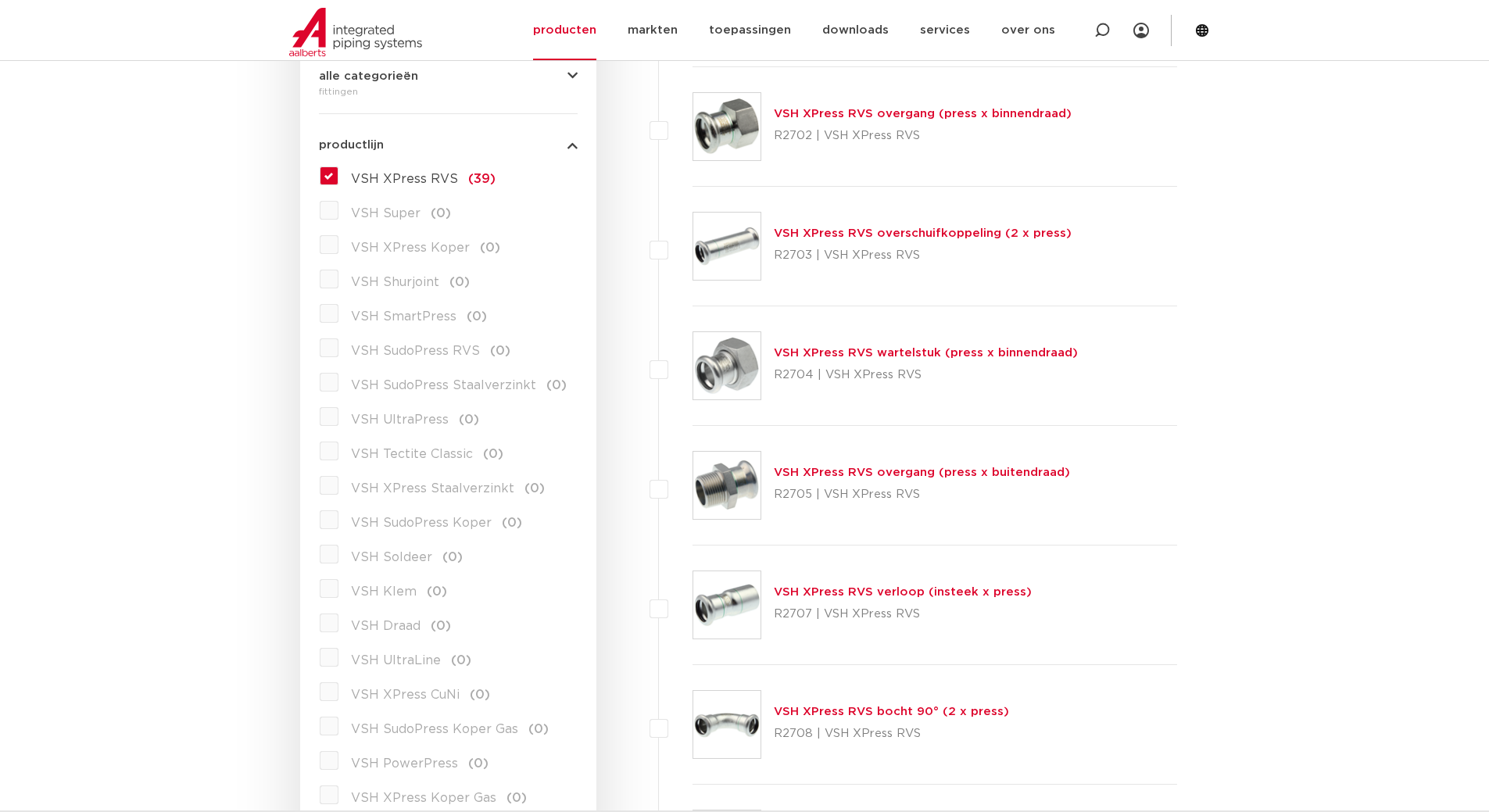
click at [338, 172] on label "VSH XPress RVS (39)" at bounding box center [416, 176] width 157 height 25
click at [0, 0] on input "VSH XPress RVS (39)" at bounding box center [0, 0] width 0 height 0
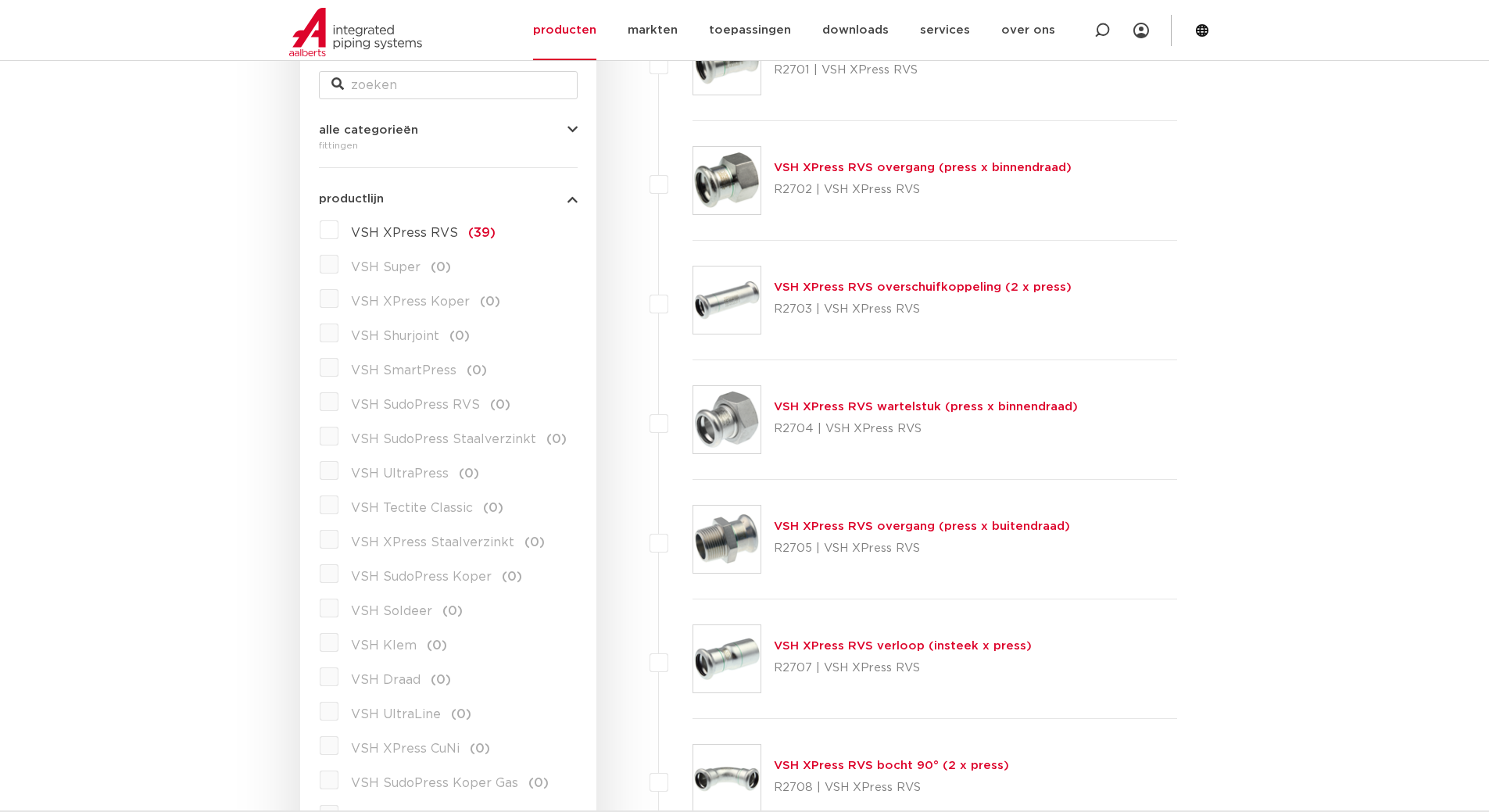
scroll to position [312, 0]
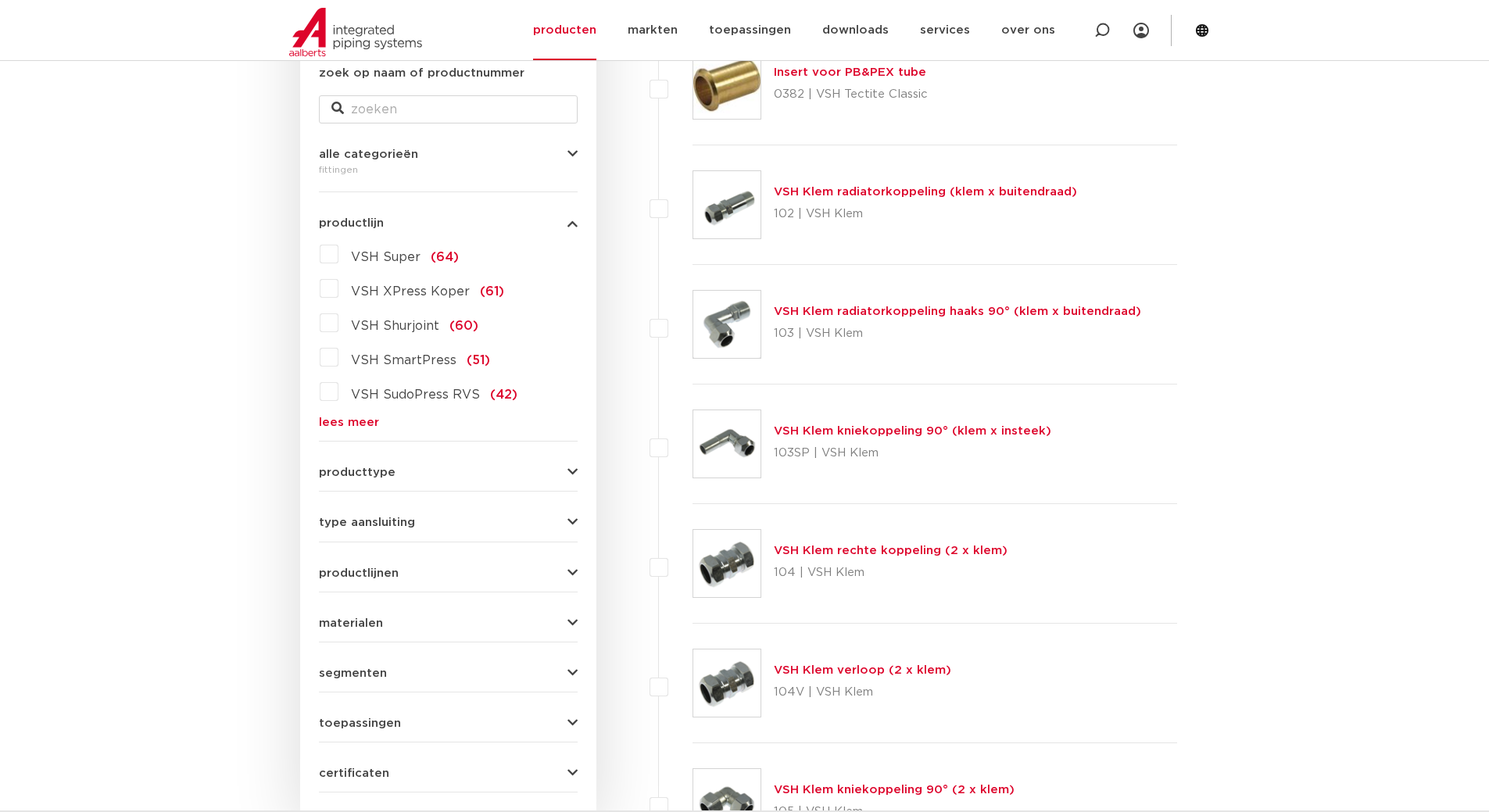
click at [351, 418] on link "lees meer" at bounding box center [447, 422] width 259 height 12
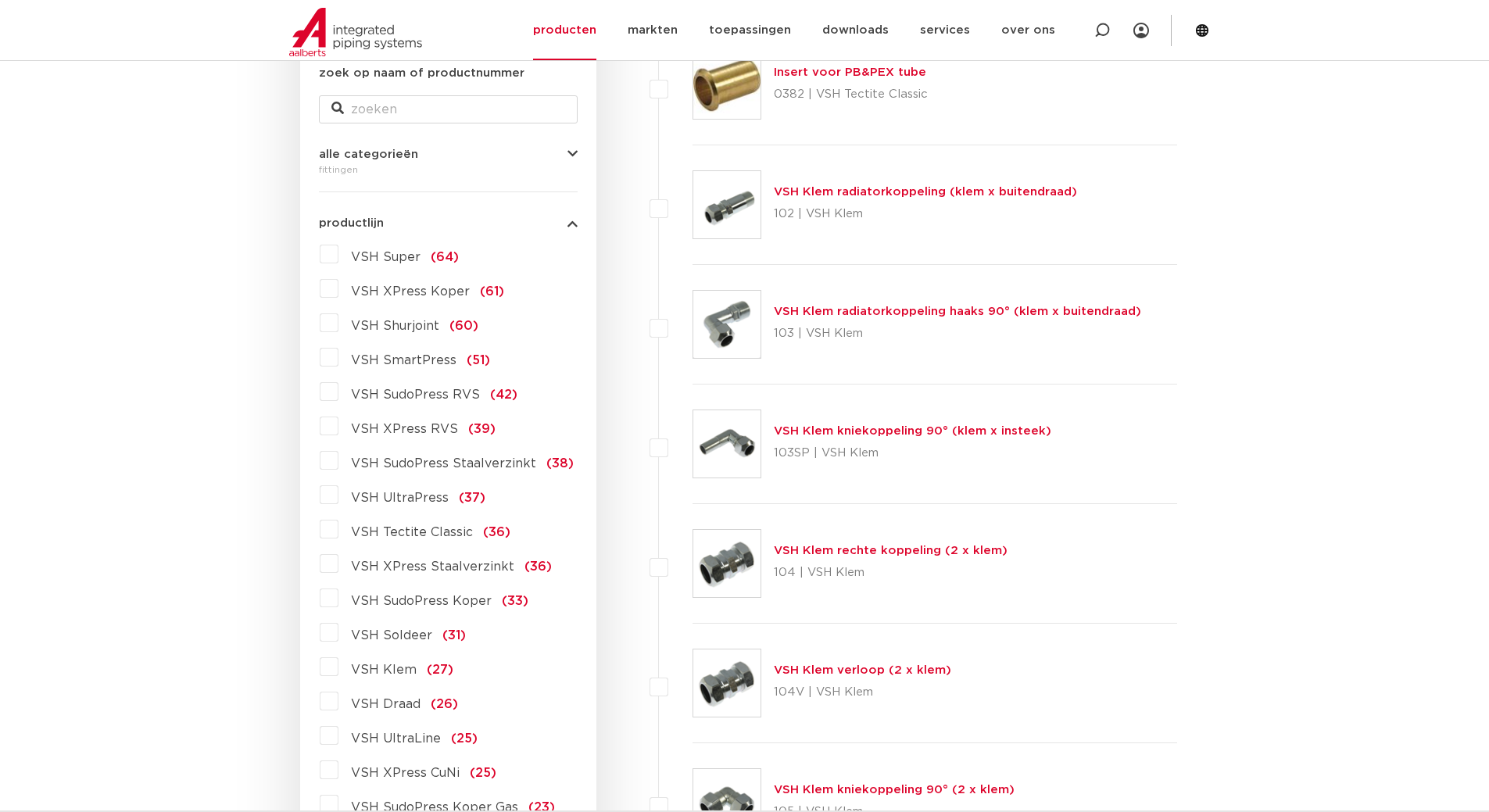
click at [338, 396] on label "VSH SudoPress RVS (42)" at bounding box center [427, 391] width 179 height 25
click at [0, 0] on input "VSH SudoPress RVS (42)" at bounding box center [0, 0] width 0 height 0
